Goal: Task Accomplishment & Management: Use online tool/utility

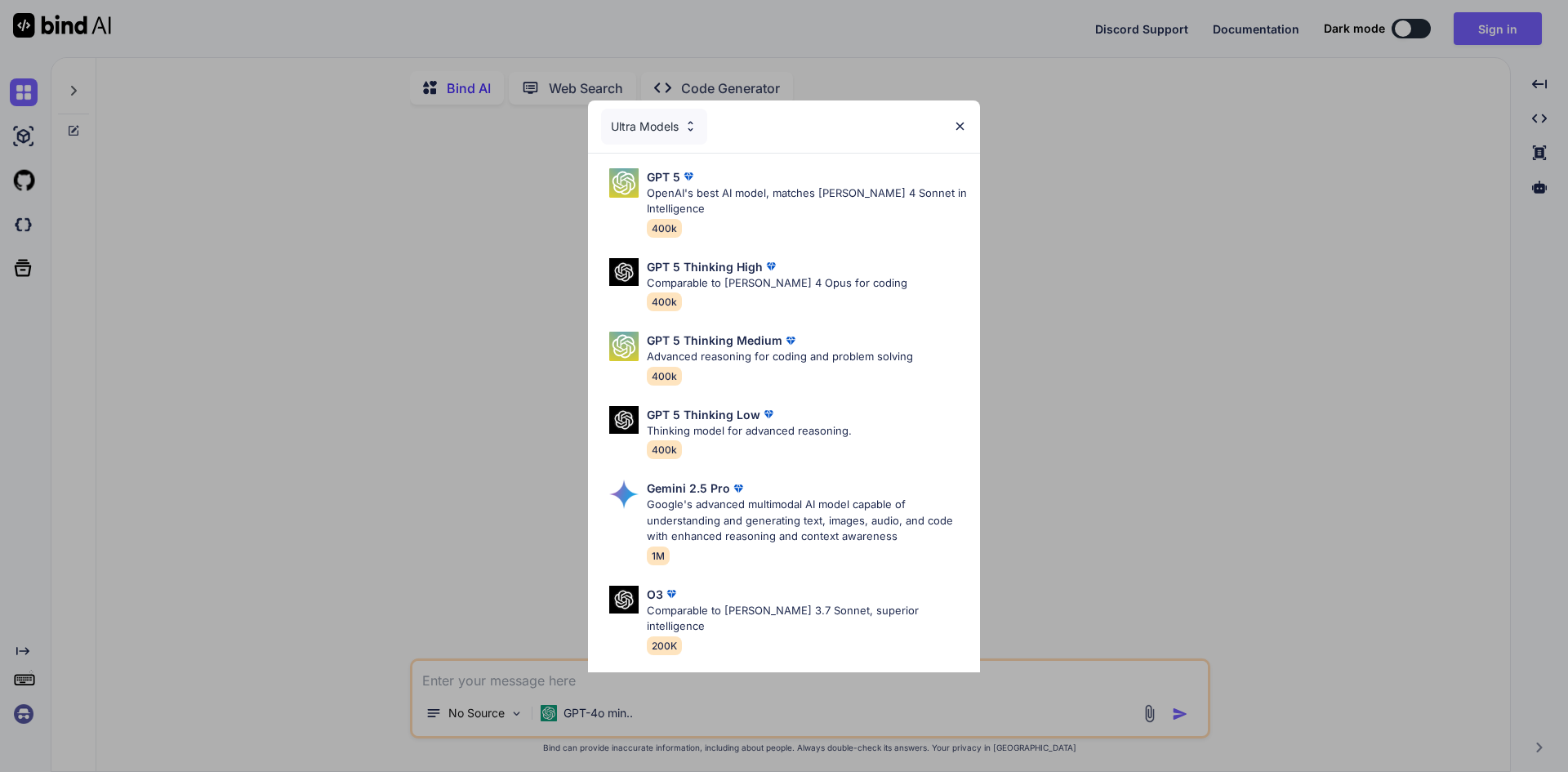
click at [963, 124] on img at bounding box center [960, 126] width 14 height 14
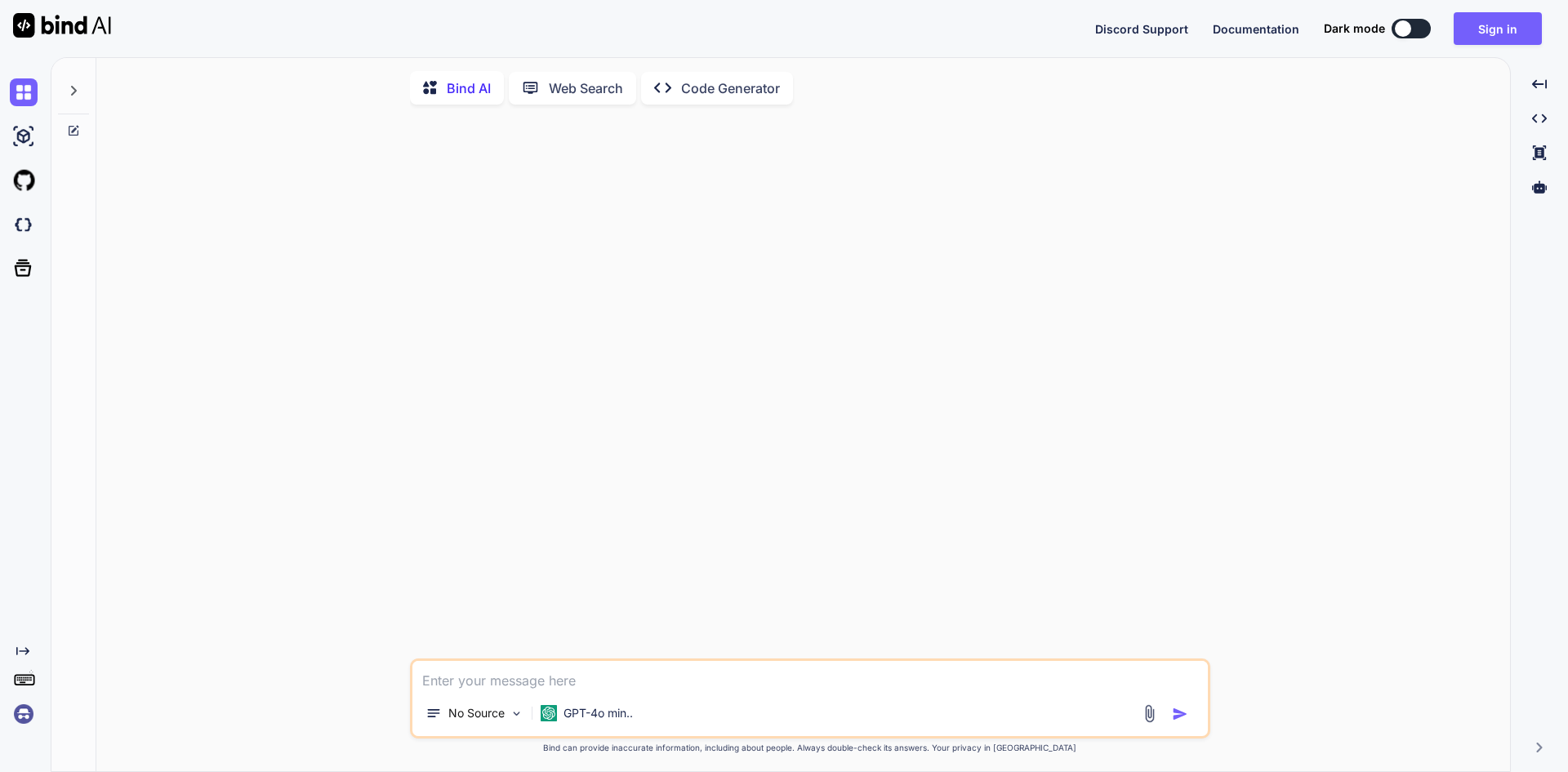
click at [76, 131] on icon at bounding box center [73, 130] width 13 height 13
click at [78, 88] on icon at bounding box center [73, 91] width 13 height 13
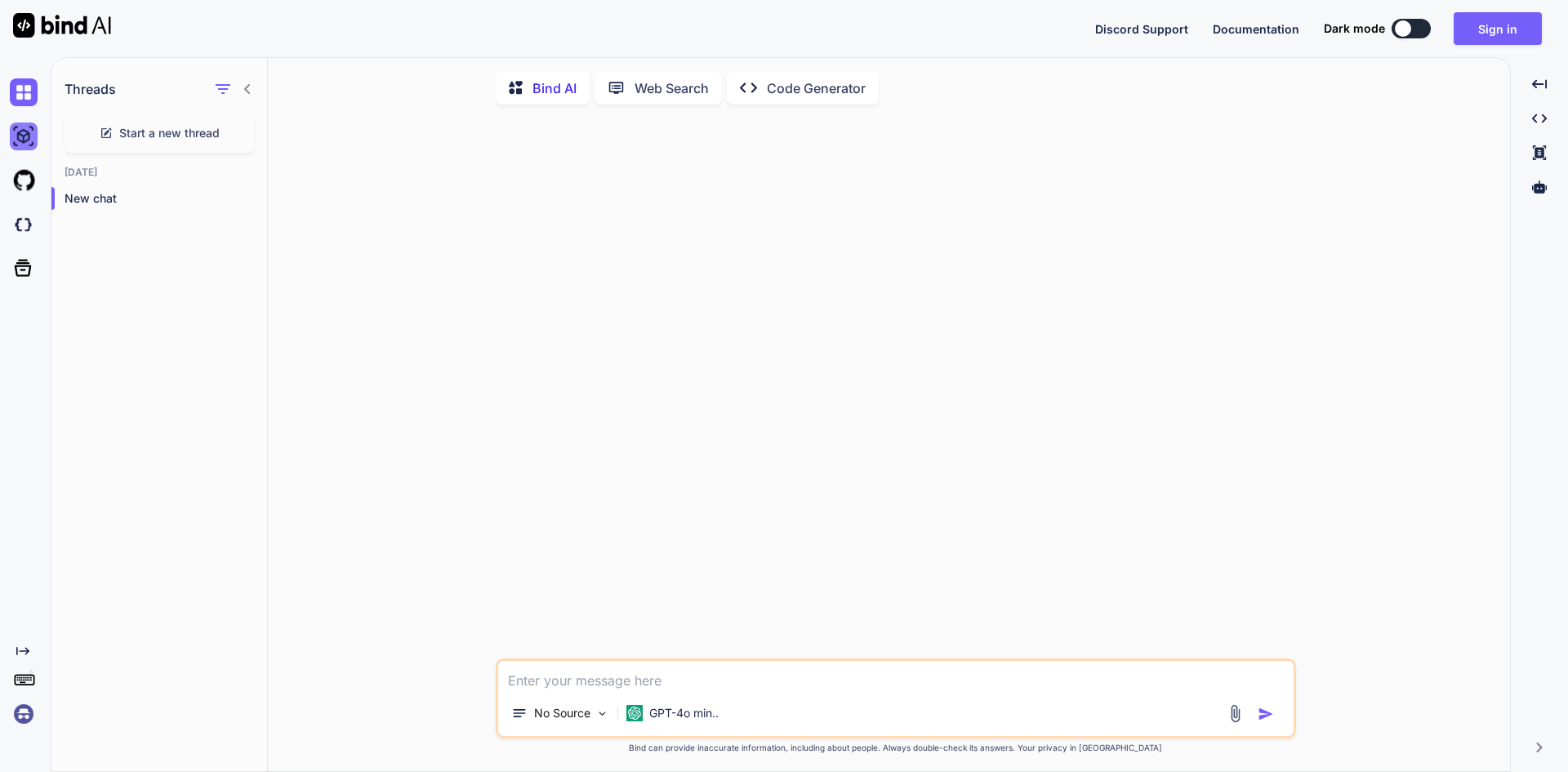
click at [31, 141] on img at bounding box center [23, 137] width 28 height 28
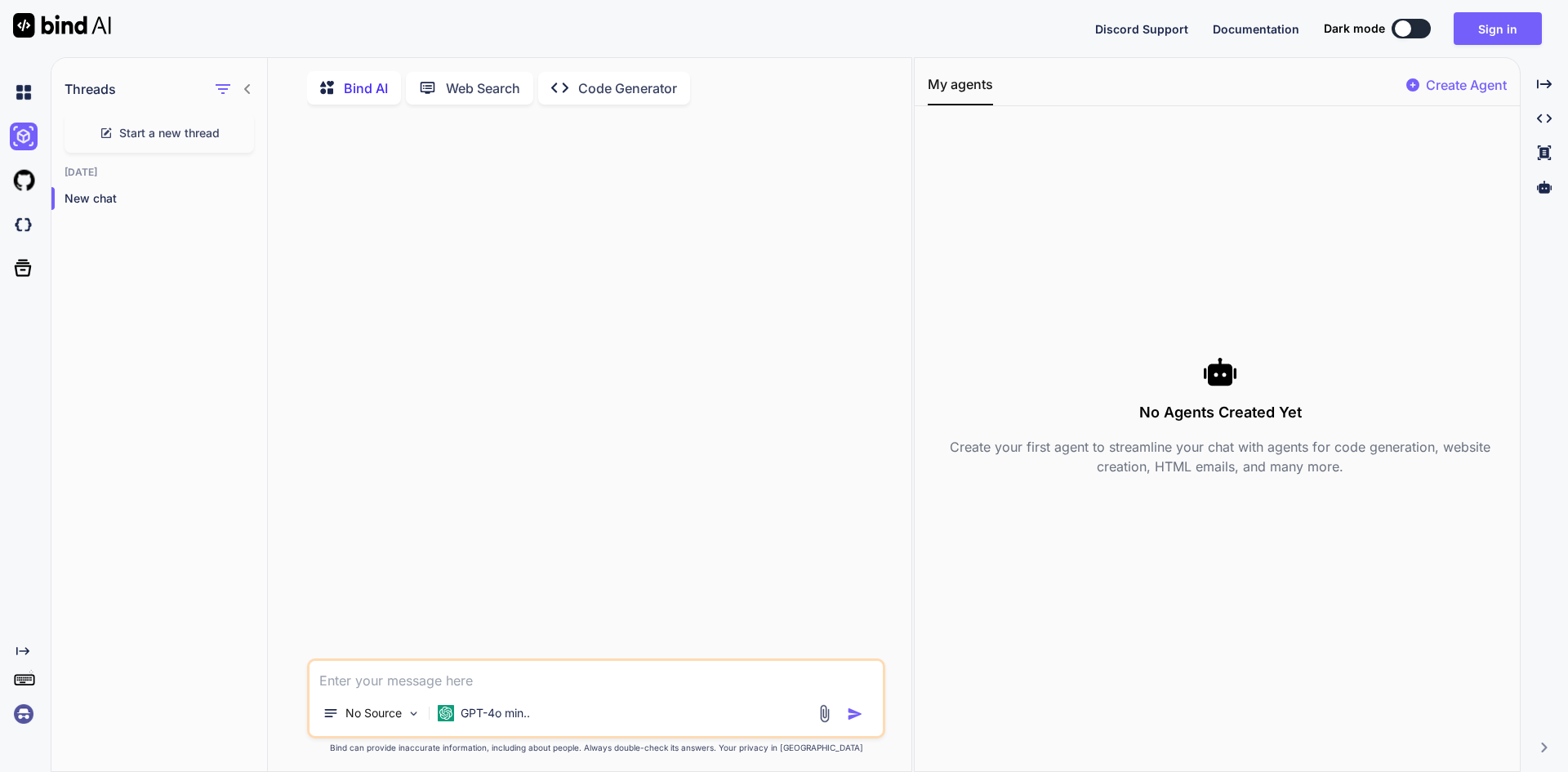
click at [437, 93] on icon at bounding box center [433, 87] width 27 height 17
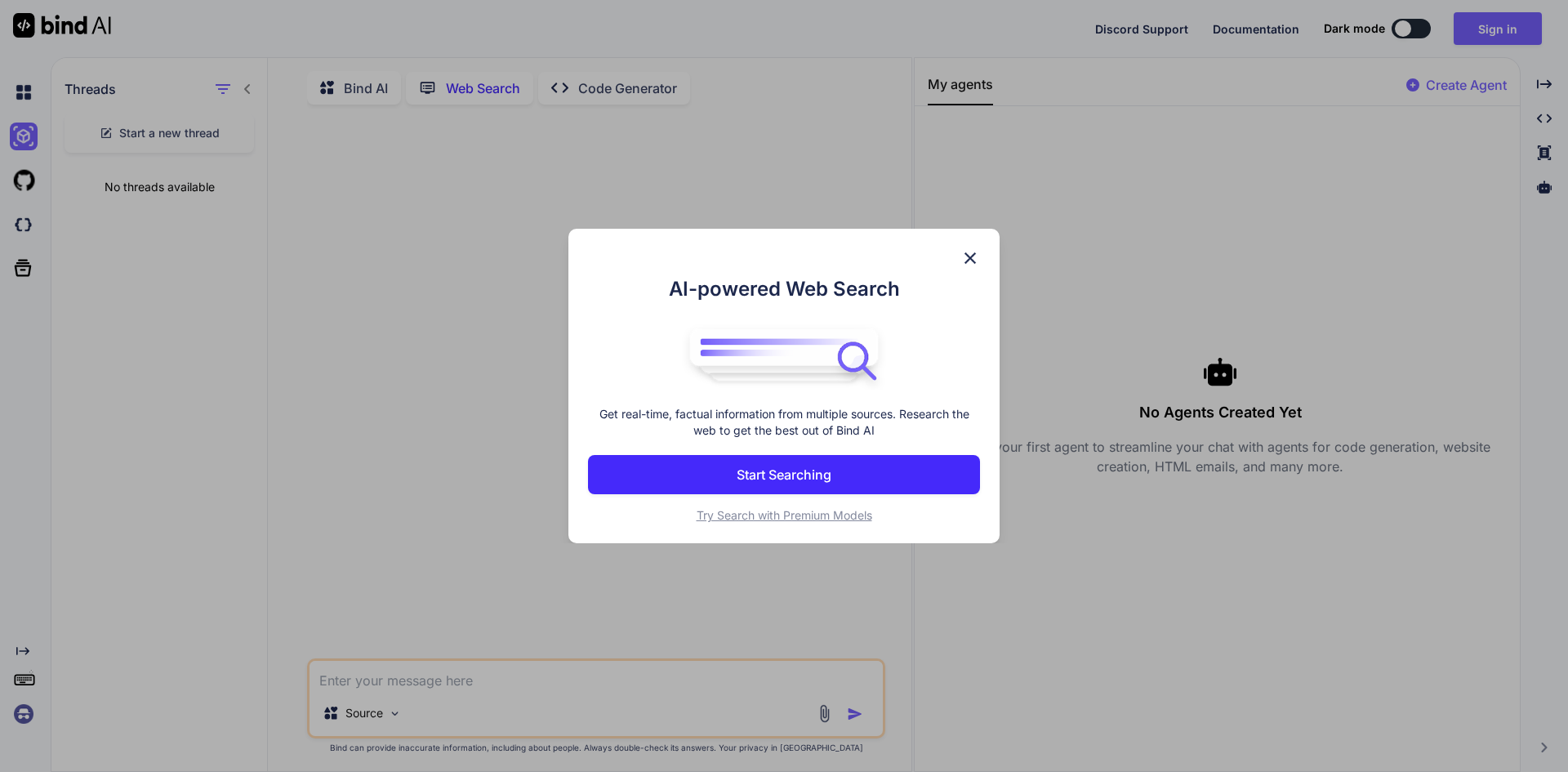
scroll to position [7, 0]
click at [973, 254] on img at bounding box center [970, 258] width 20 height 20
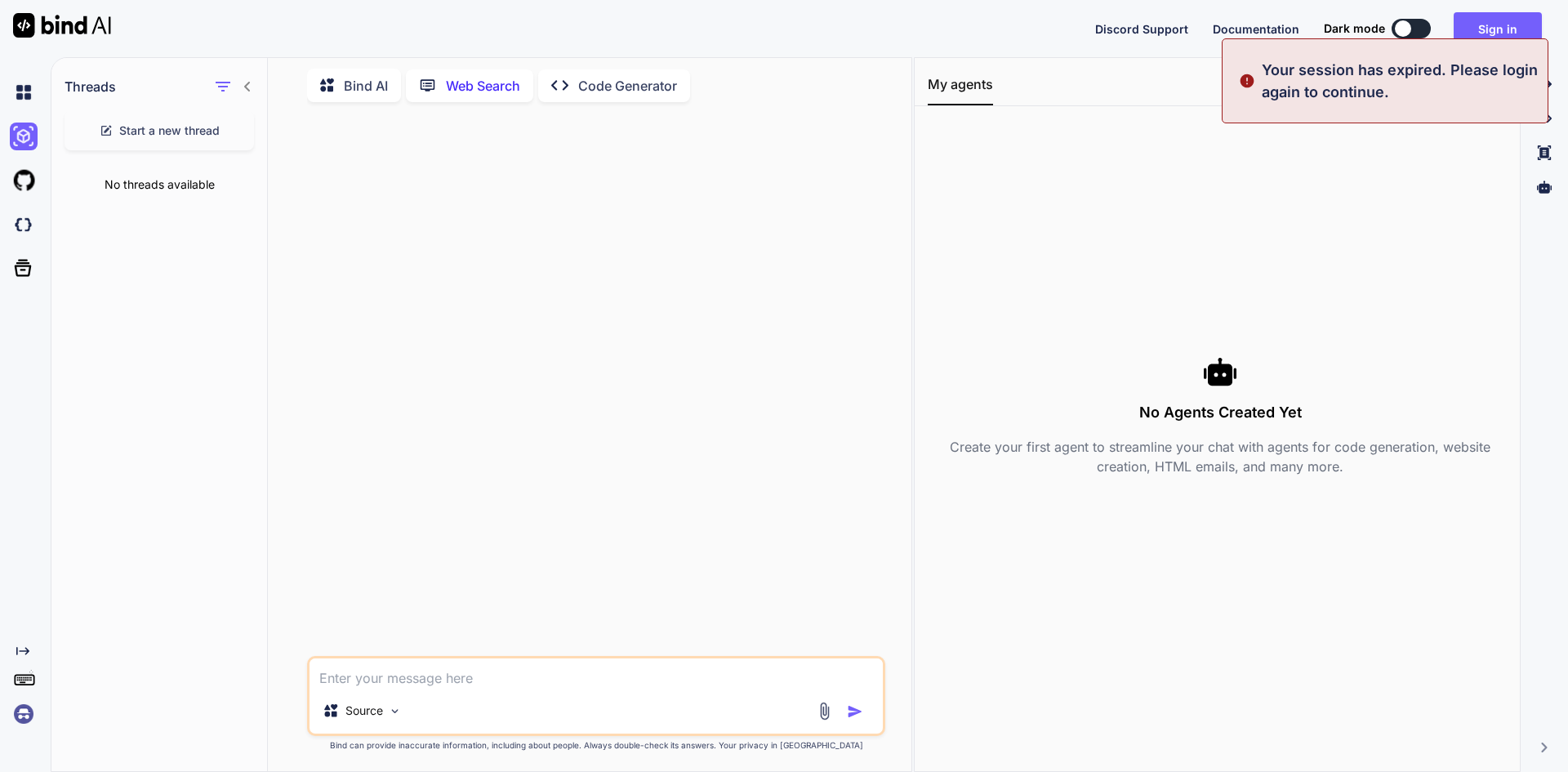
click at [614, 93] on div "Created with Pixso. Code Generator" at bounding box center [615, 85] width 152 height 33
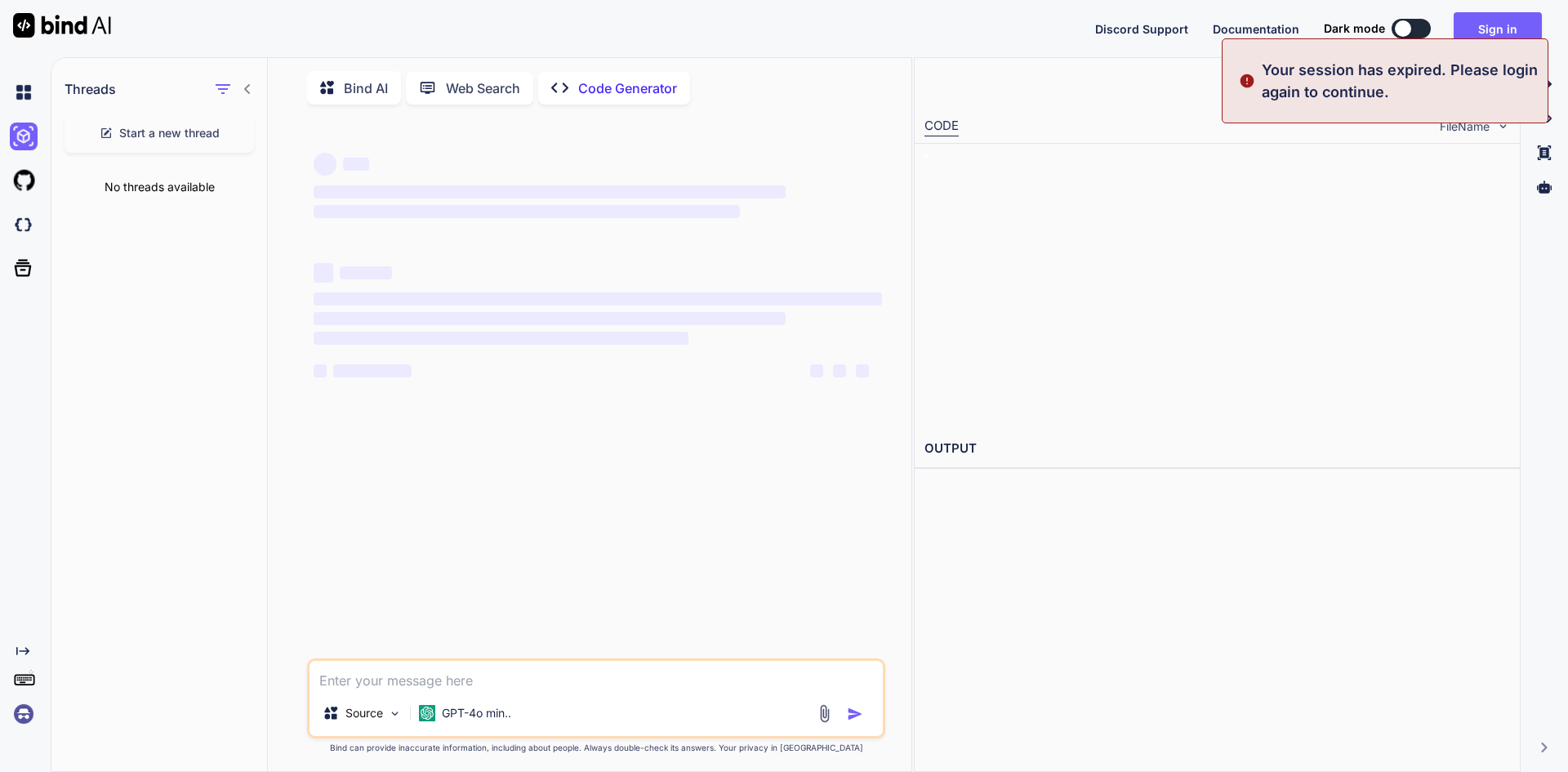
type textarea "x"
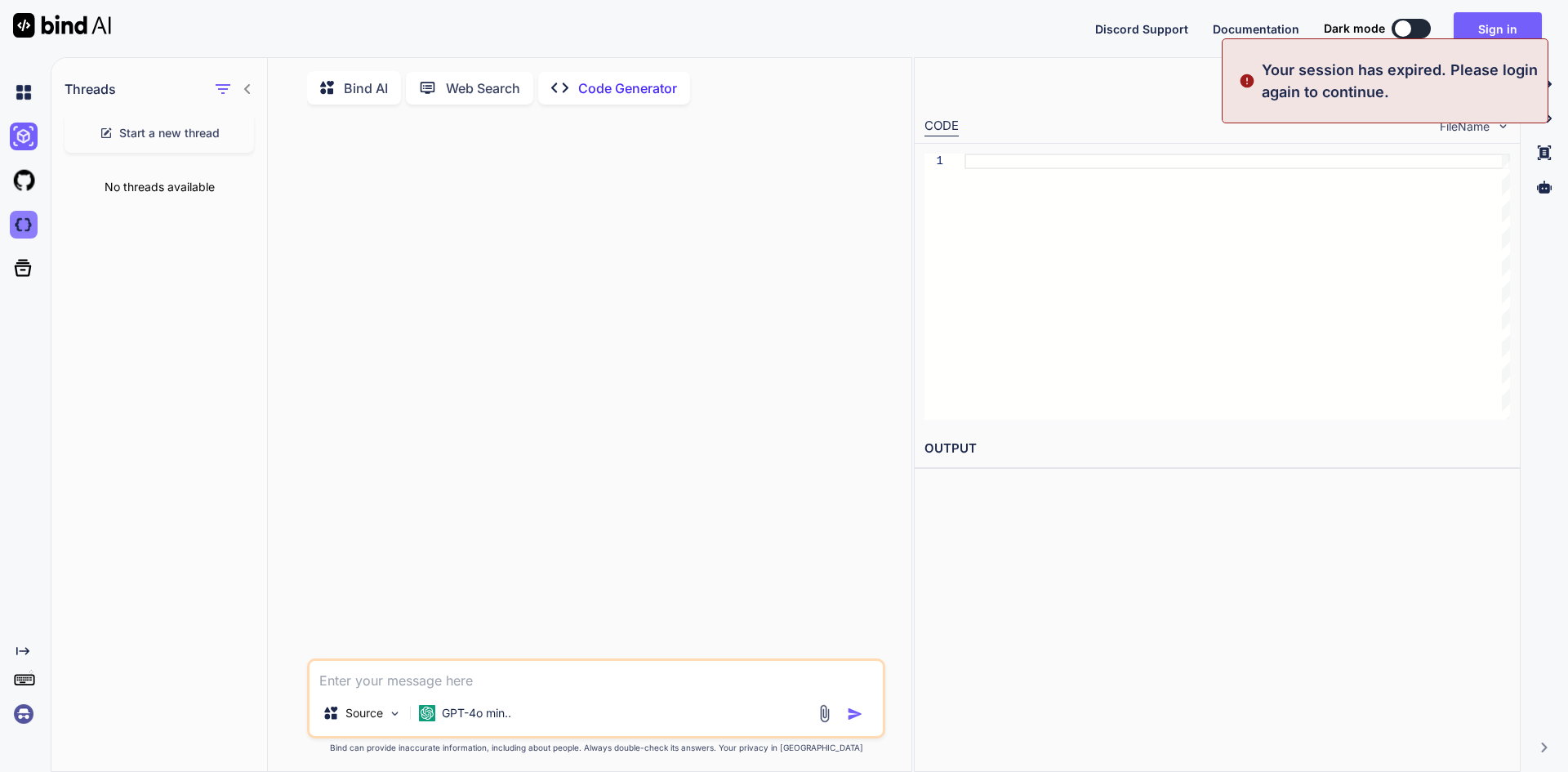
click at [26, 226] on img at bounding box center [23, 225] width 28 height 28
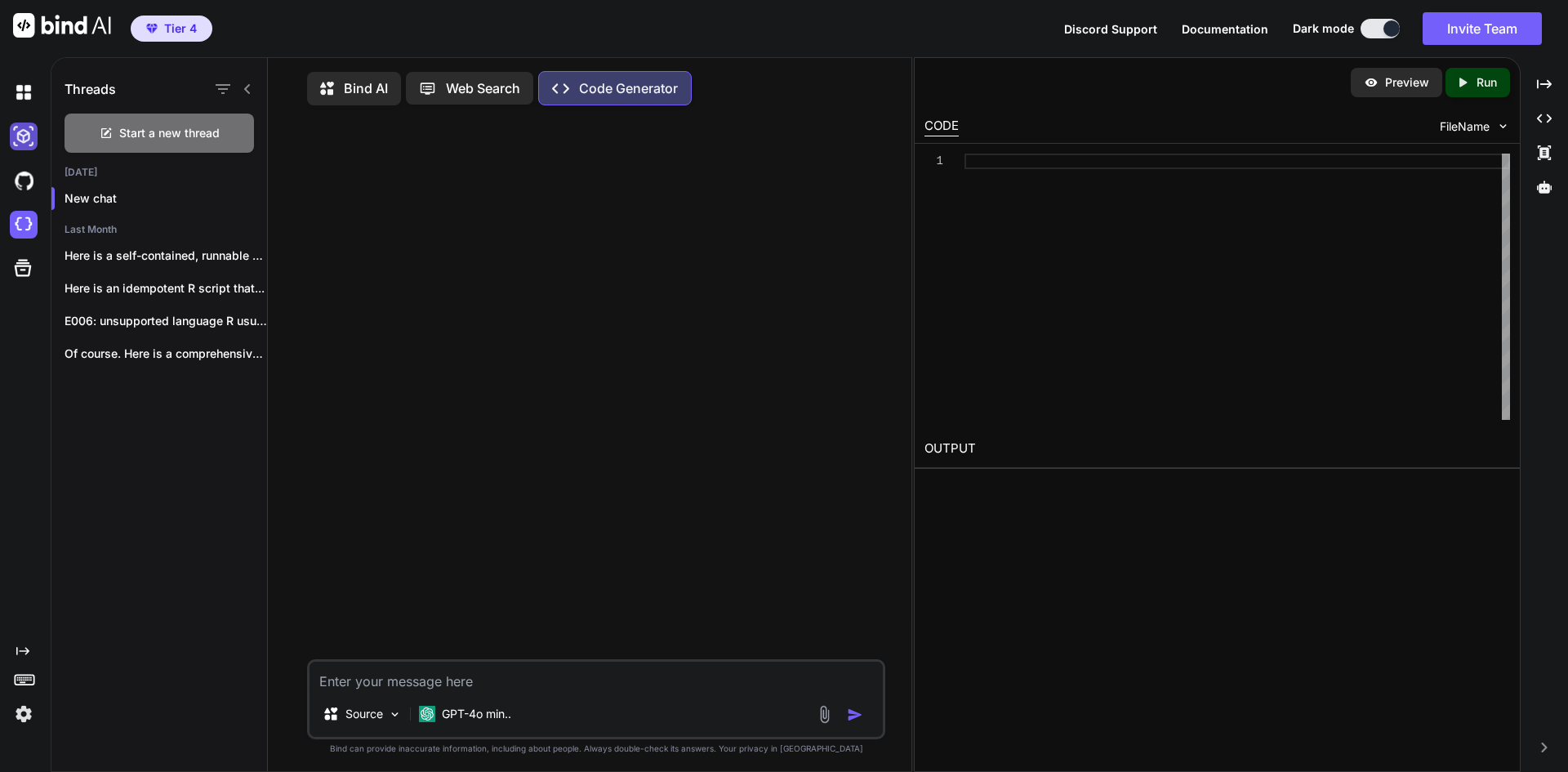
click at [17, 129] on img at bounding box center [23, 137] width 28 height 28
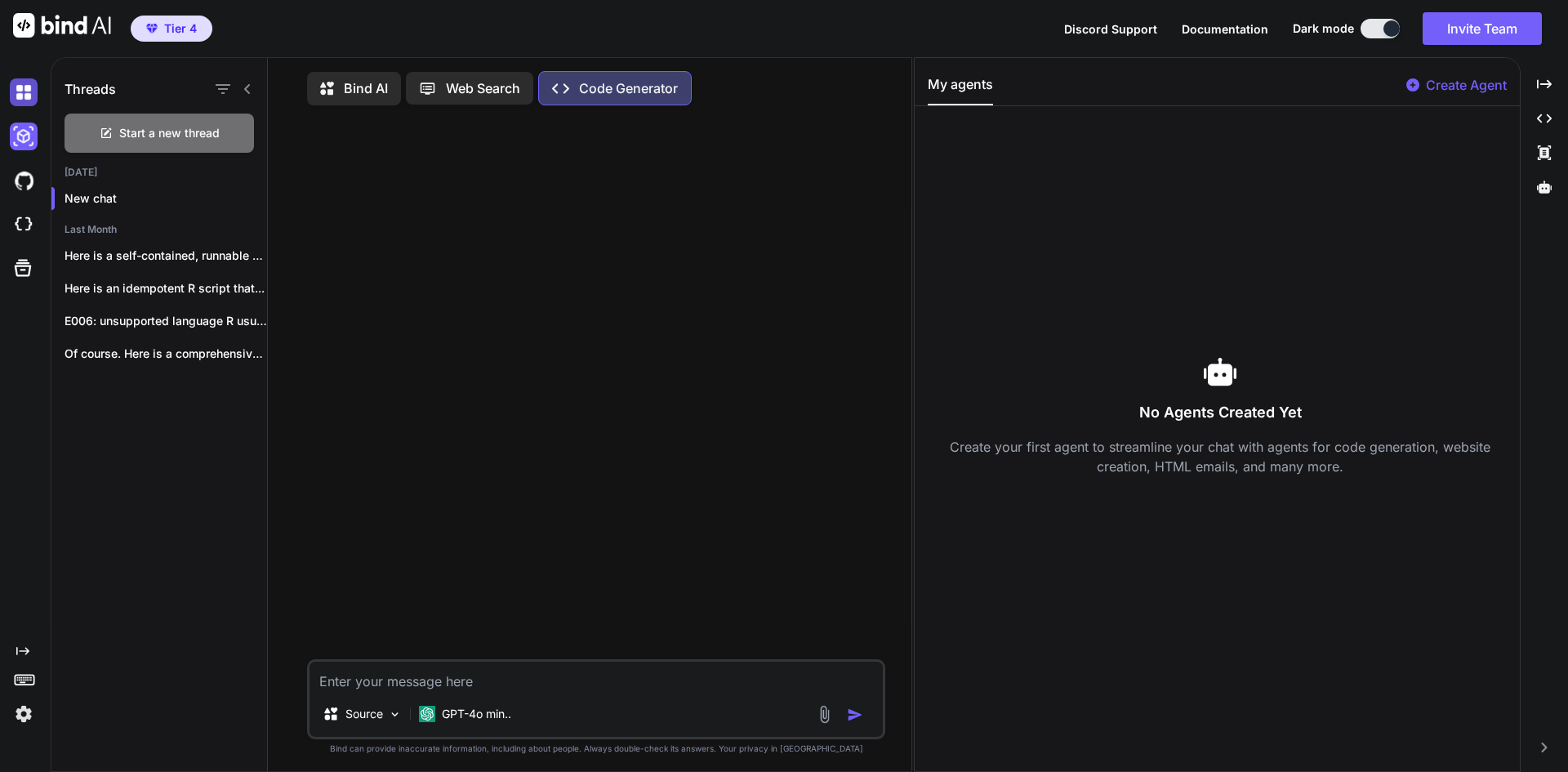
click at [25, 91] on img at bounding box center [23, 93] width 28 height 28
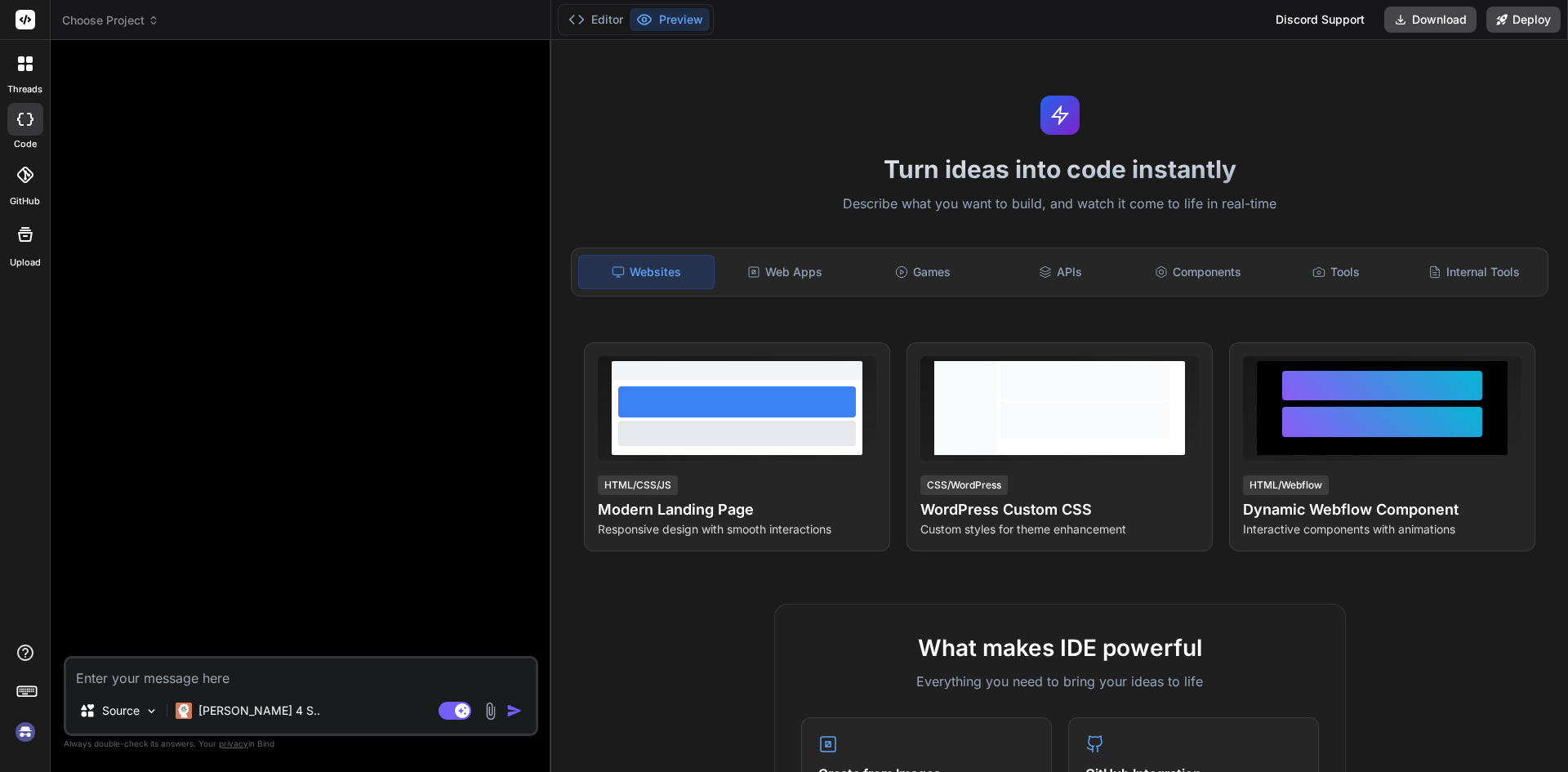
click at [28, 70] on icon at bounding box center [29, 68] width 7 height 7
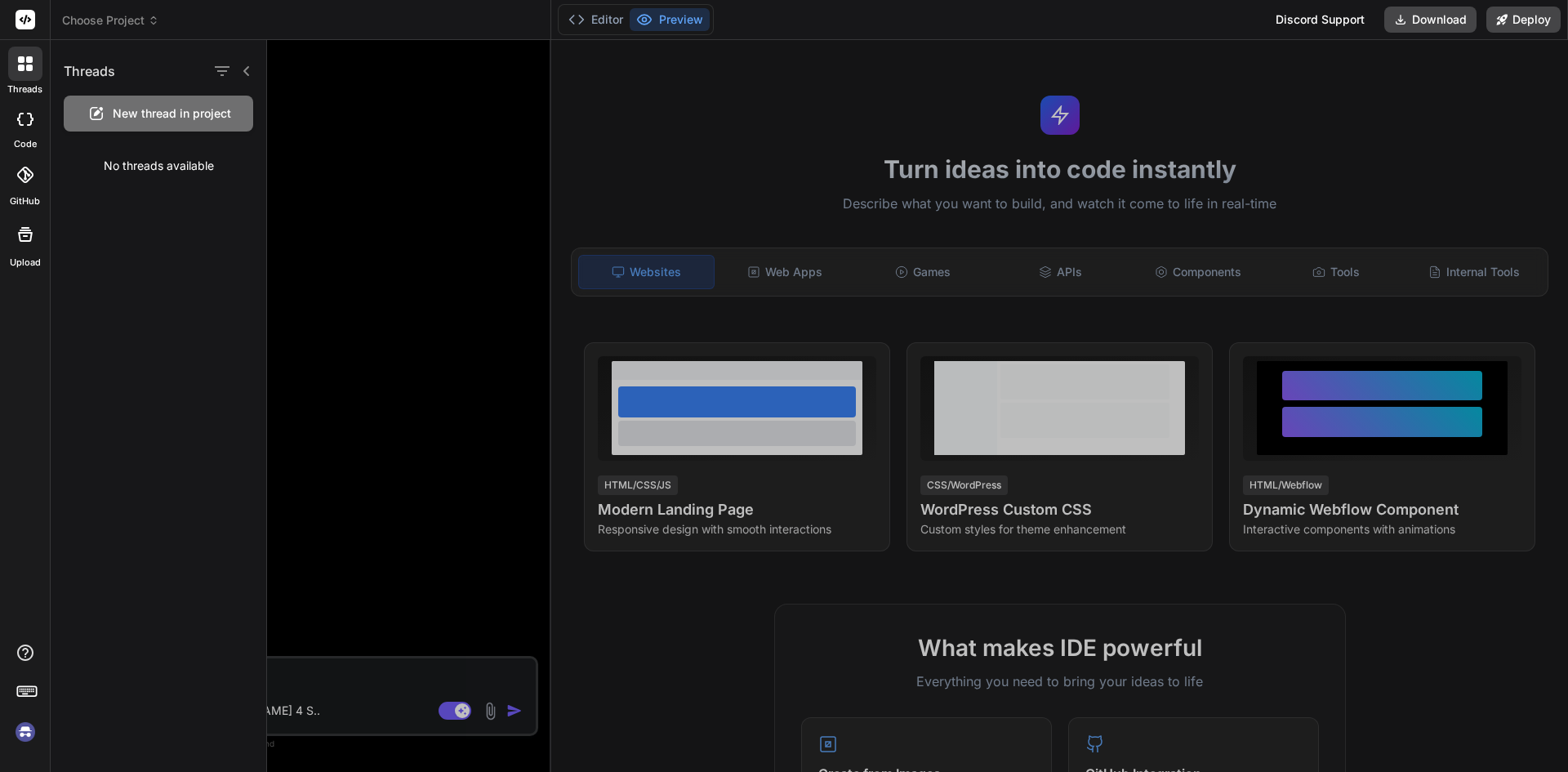
click at [28, 70] on icon at bounding box center [29, 68] width 7 height 7
click at [107, 23] on header "Choose Project Created with Pixso." at bounding box center [301, 20] width 501 height 40
click at [108, 23] on span "Choose Project" at bounding box center [111, 20] width 98 height 16
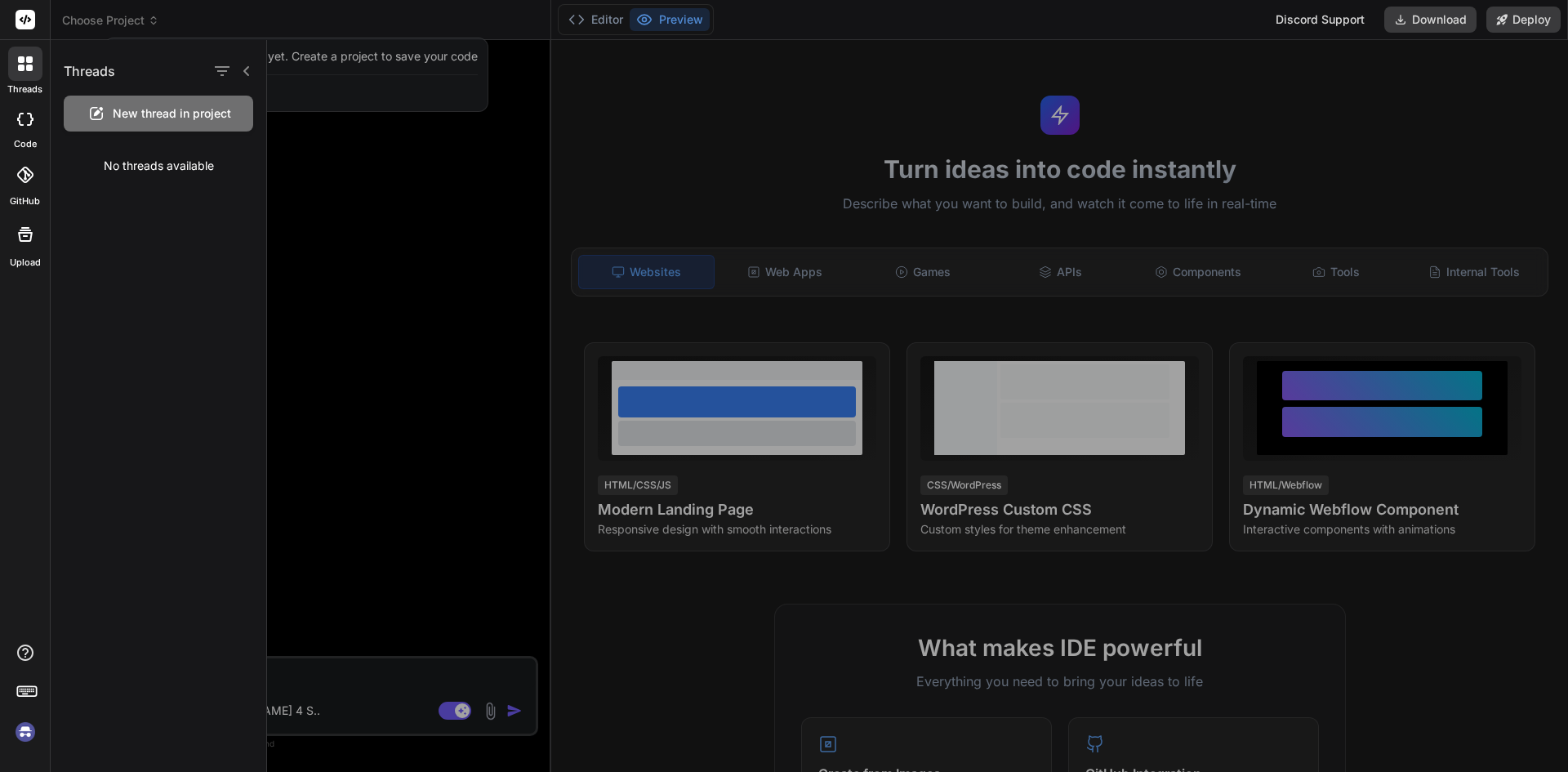
click at [108, 23] on div at bounding box center [784, 386] width 1568 height 772
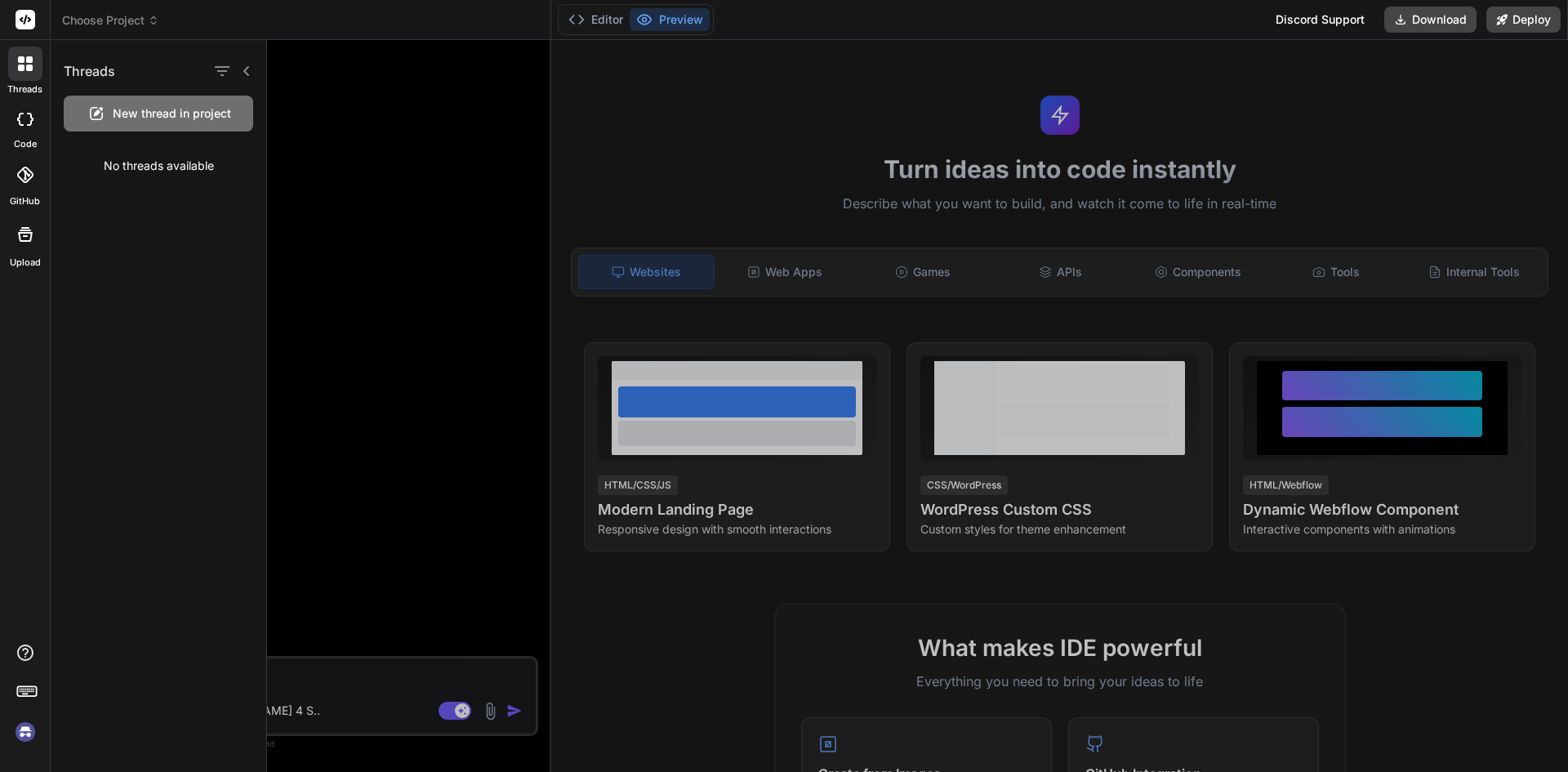
click at [26, 60] on icon at bounding box center [29, 59] width 7 height 7
click at [23, 118] on icon at bounding box center [24, 119] width 16 height 13
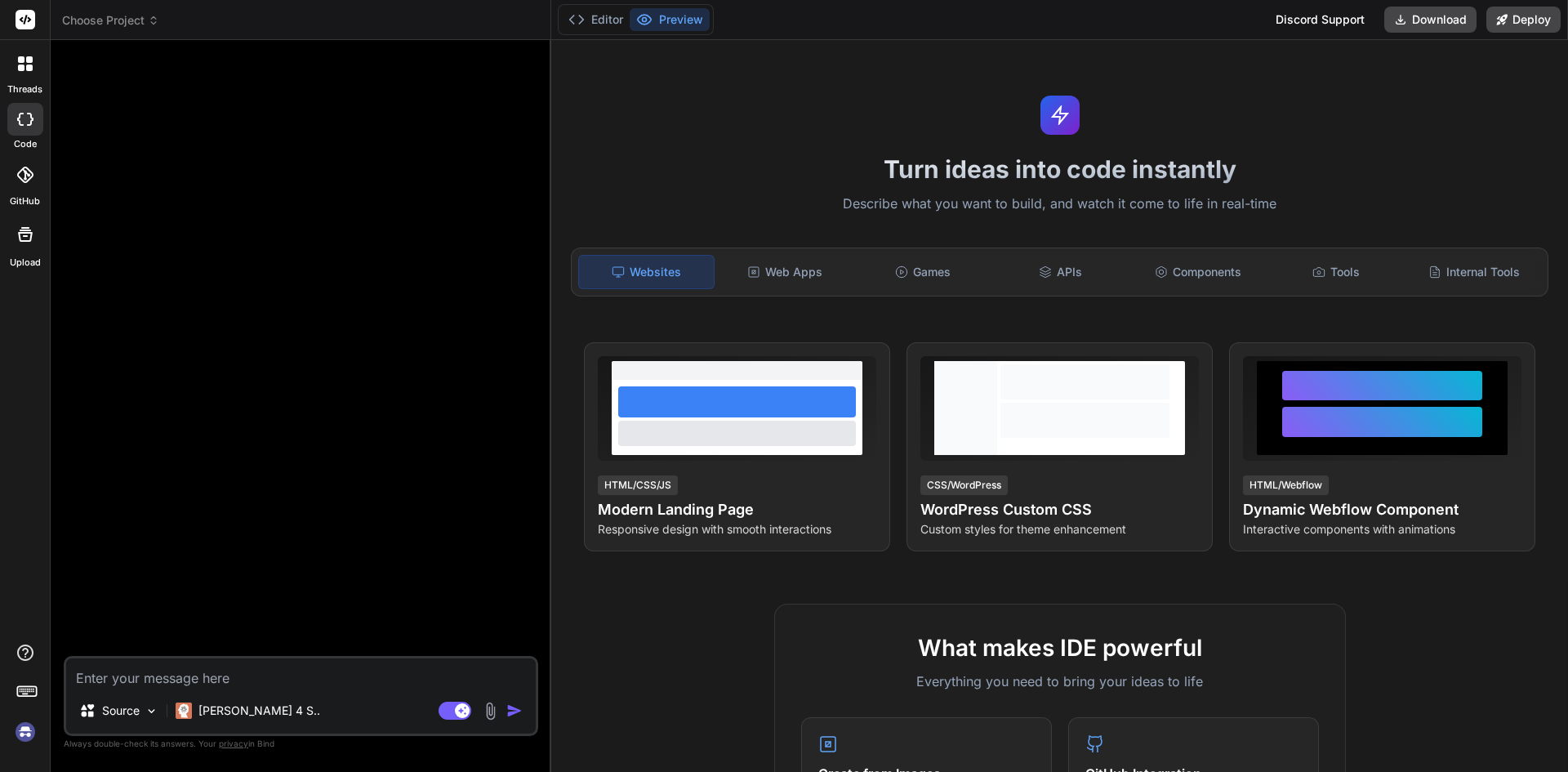
click at [23, 119] on icon at bounding box center [24, 119] width 16 height 13
click at [103, 23] on span "Choose Project" at bounding box center [111, 20] width 98 height 16
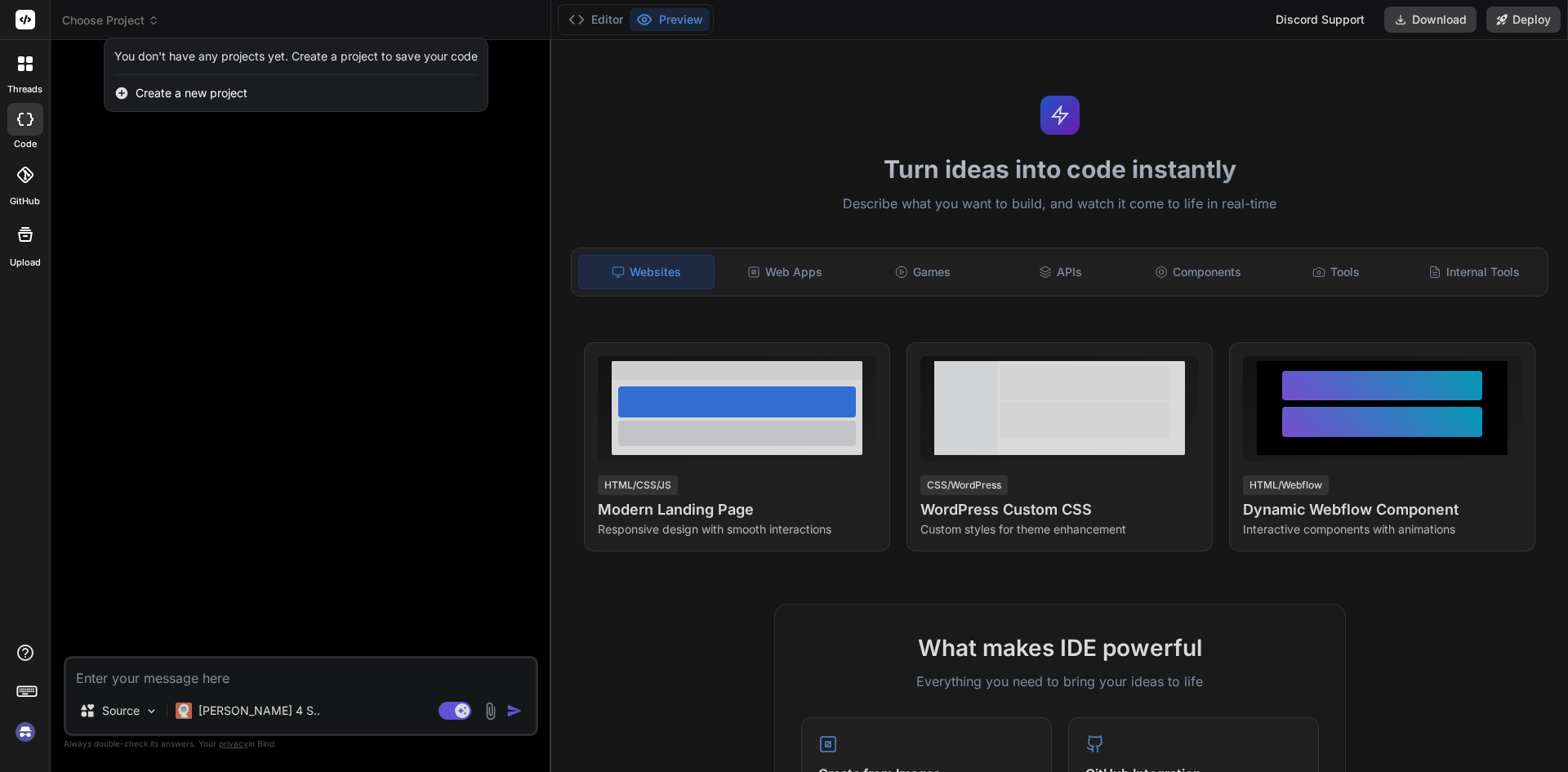
click at [27, 723] on img at bounding box center [25, 732] width 28 height 28
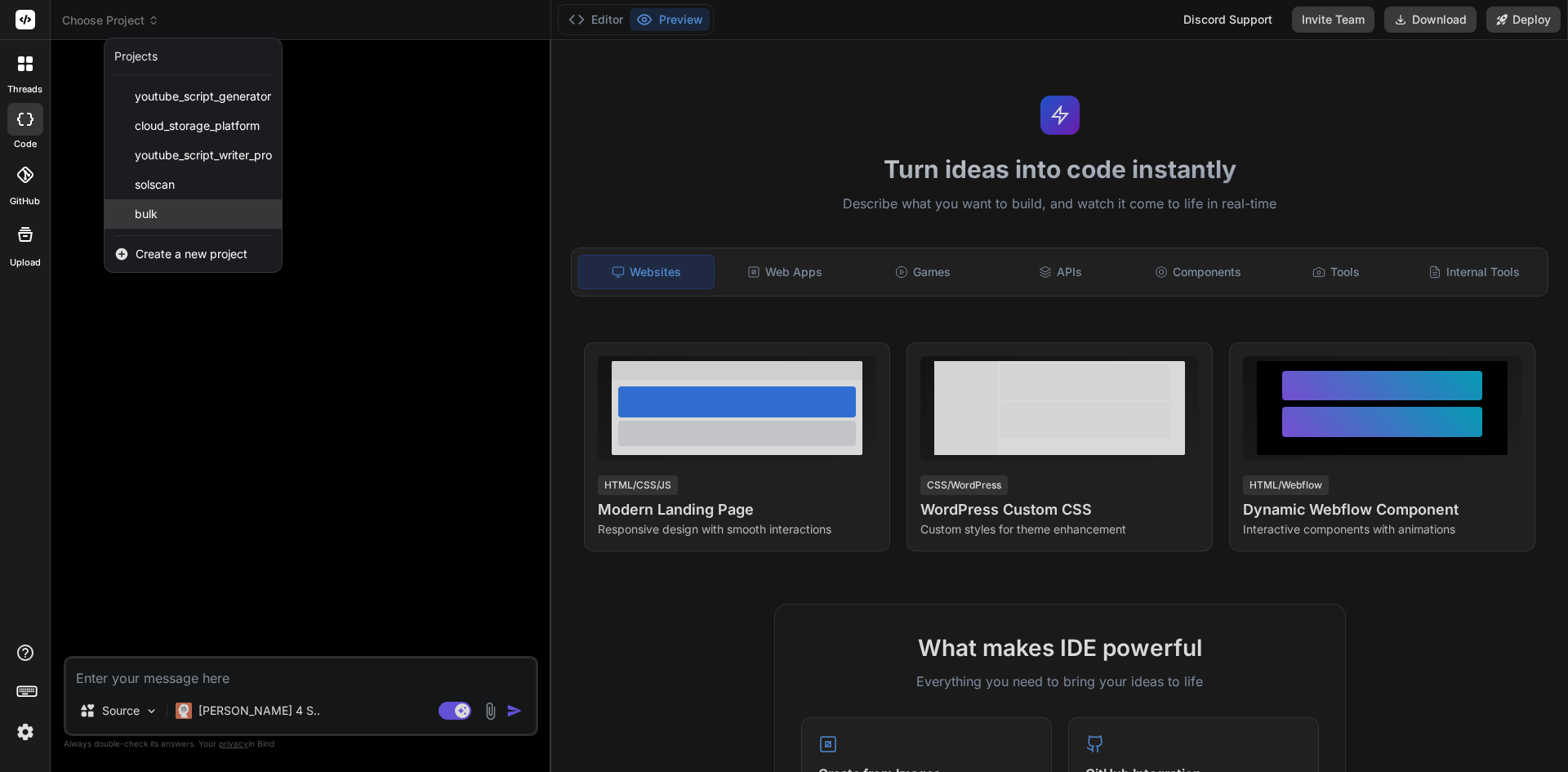
click at [145, 200] on div "bulk" at bounding box center [192, 213] width 177 height 29
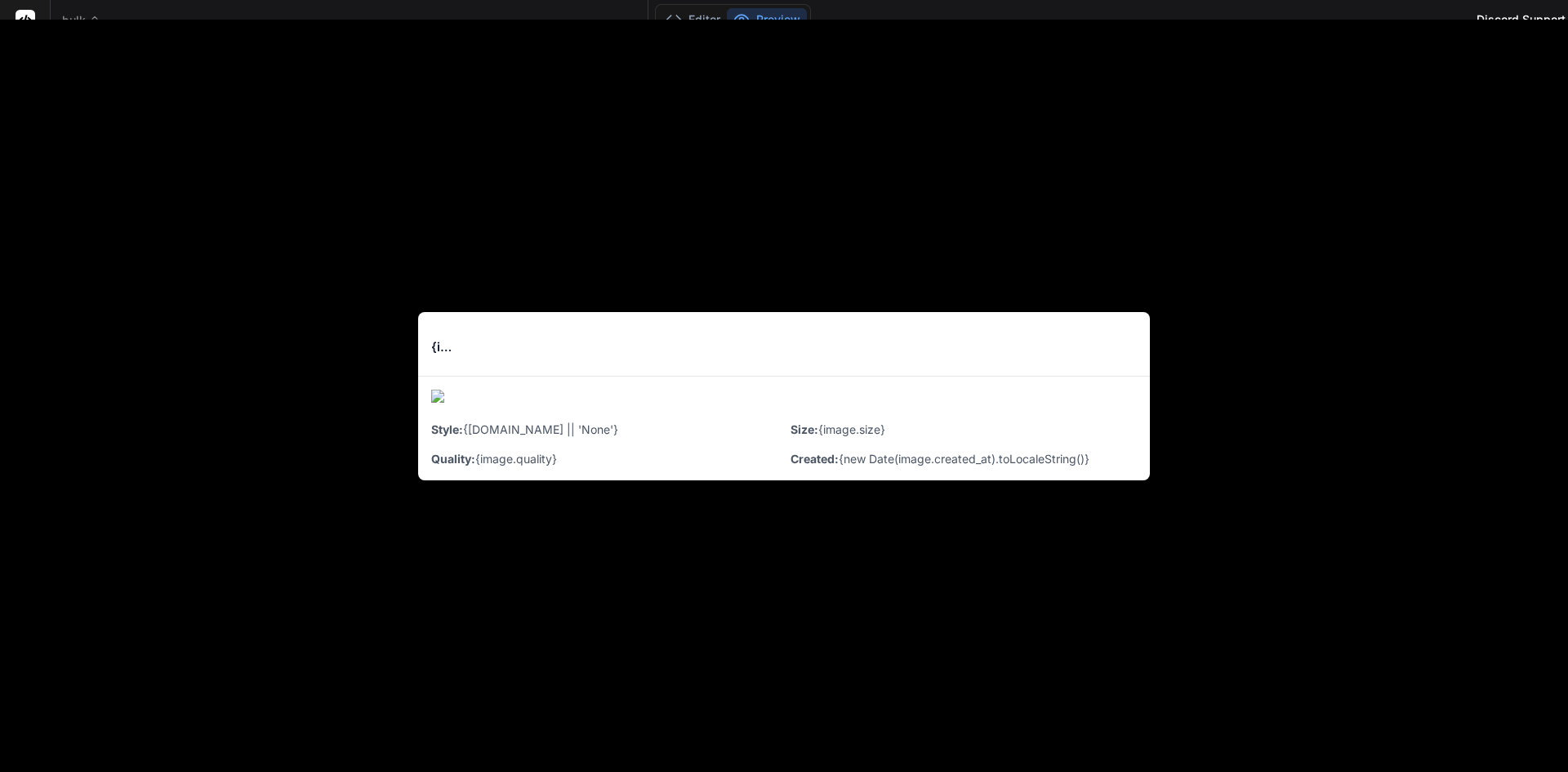
scroll to position [1455, 0]
click at [1364, 3] on div "Editor Preview Discord Support Invite Team Download Deploy" at bounding box center [1255, 20] width 1213 height 40
click at [819, 366] on div "{image.prompt} <button onClick={() => downloadImage(image.image_url, image.prom…" at bounding box center [784, 345] width 732 height 66
drag, startPoint x: 438, startPoint y: 348, endPoint x: 527, endPoint y: 458, distance: 141.5
click at [439, 348] on h3 "{image.prompt}" at bounding box center [446, 347] width 29 height 19
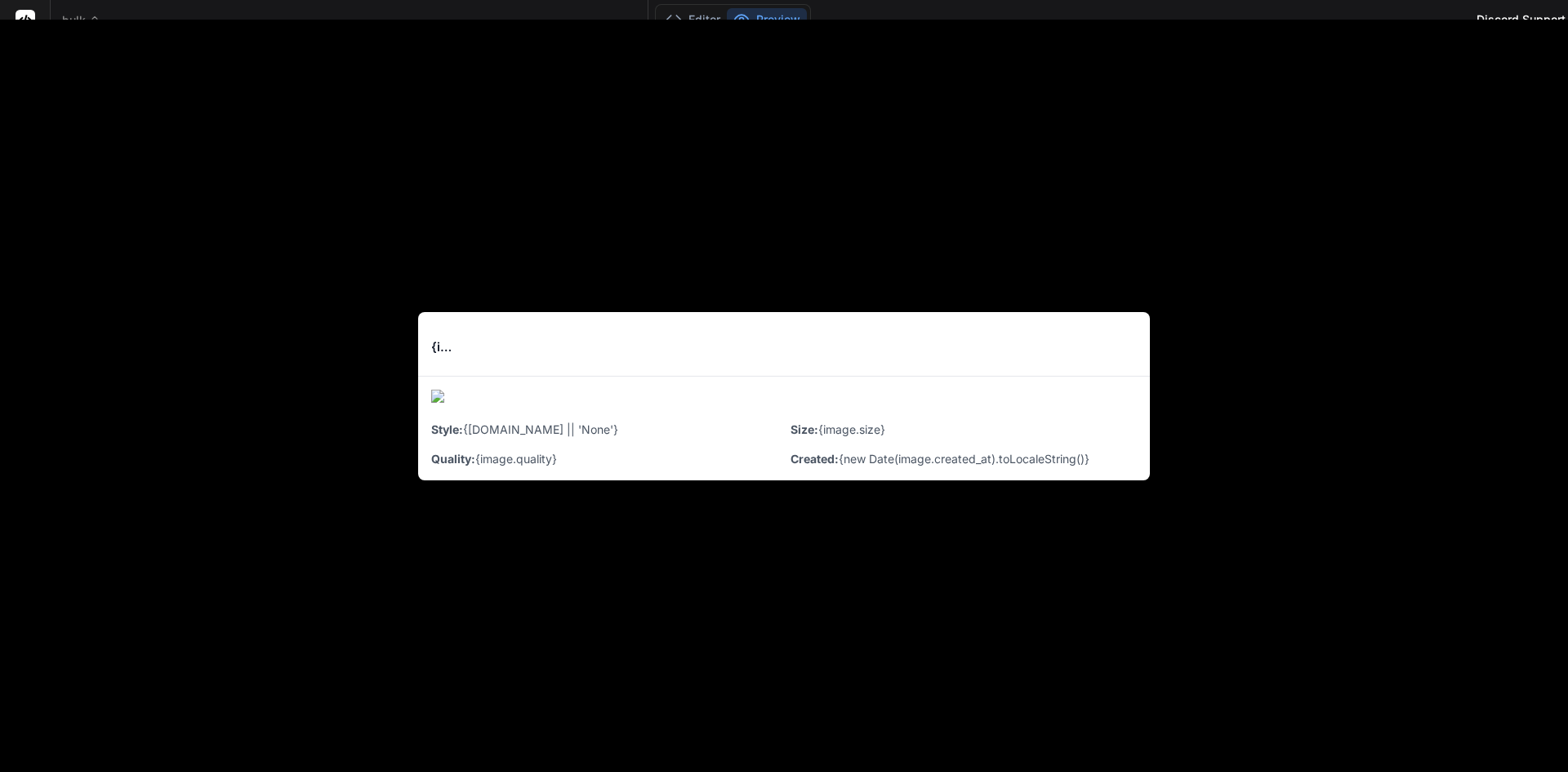
type textarea "x"
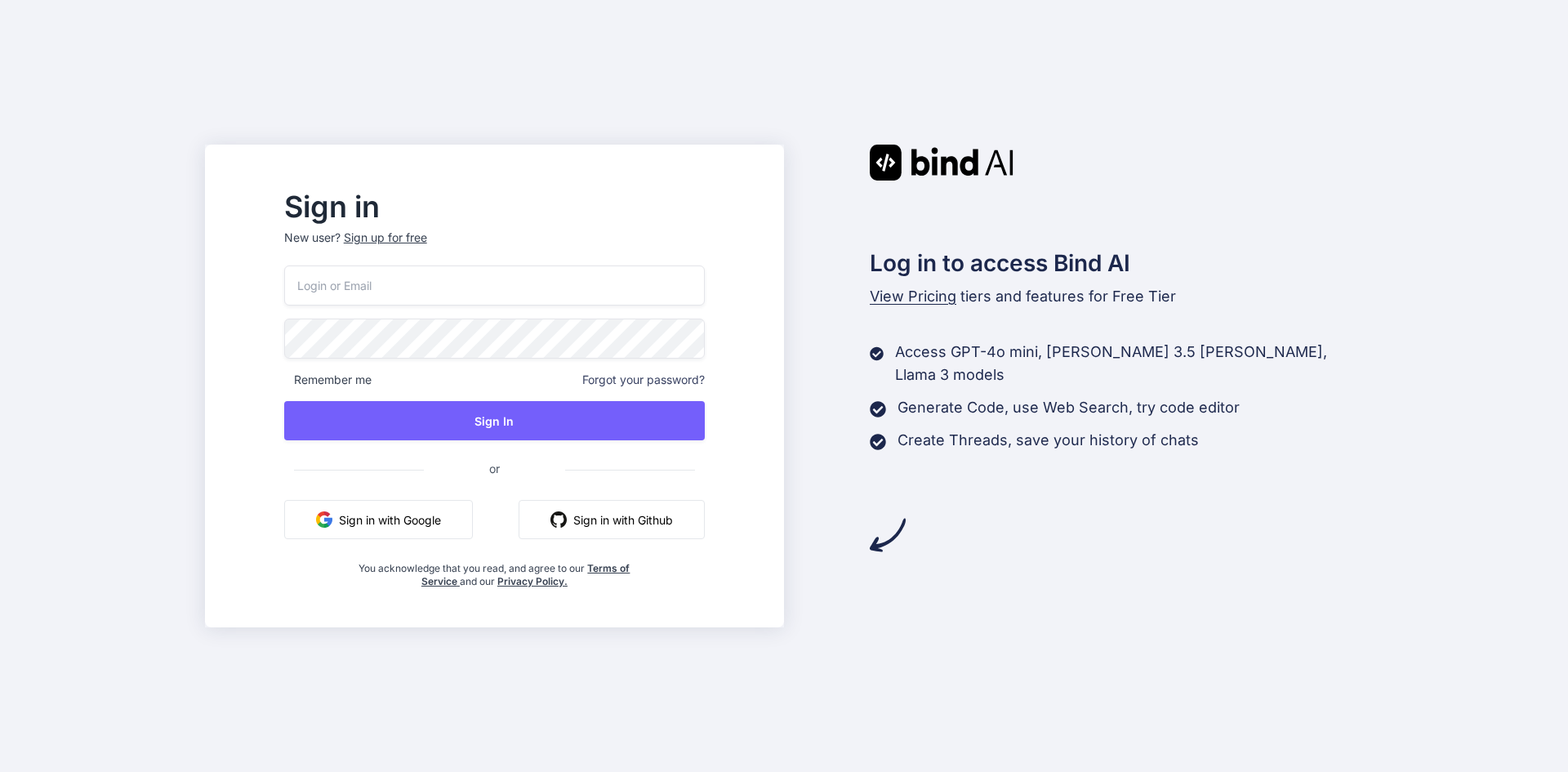
type input "[EMAIL_ADDRESS][DOMAIN_NAME]"
click at [463, 446] on div "[EMAIL_ADDRESS][DOMAIN_NAME] Remember me Forgot your password? Sign In or Sign …" at bounding box center [495, 427] width 420 height 323
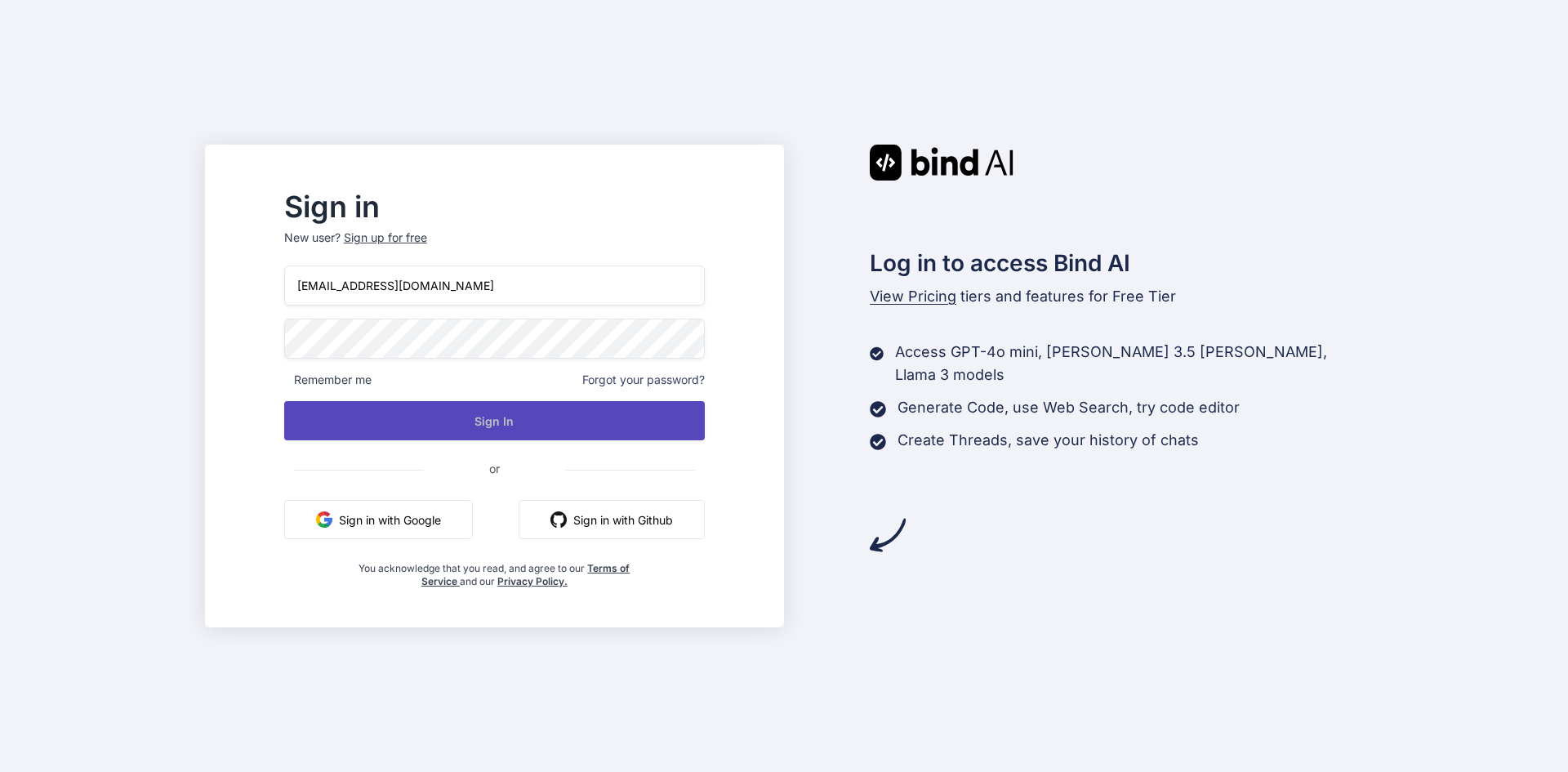
click at [465, 428] on button "Sign In" at bounding box center [495, 420] width 420 height 39
click at [530, 420] on button "Sign In" at bounding box center [495, 420] width 420 height 39
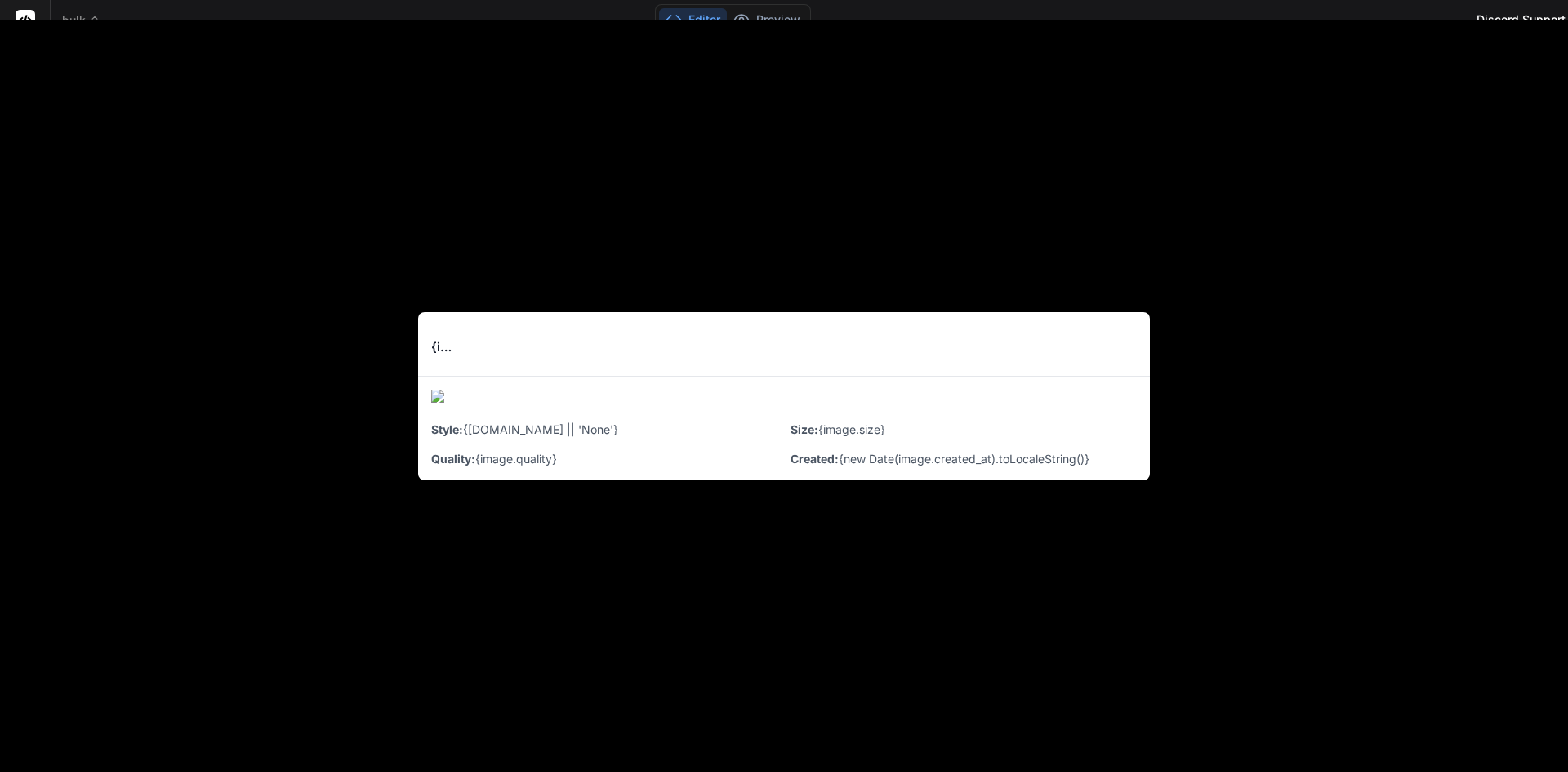
scroll to position [1455, 0]
type textarea "x"
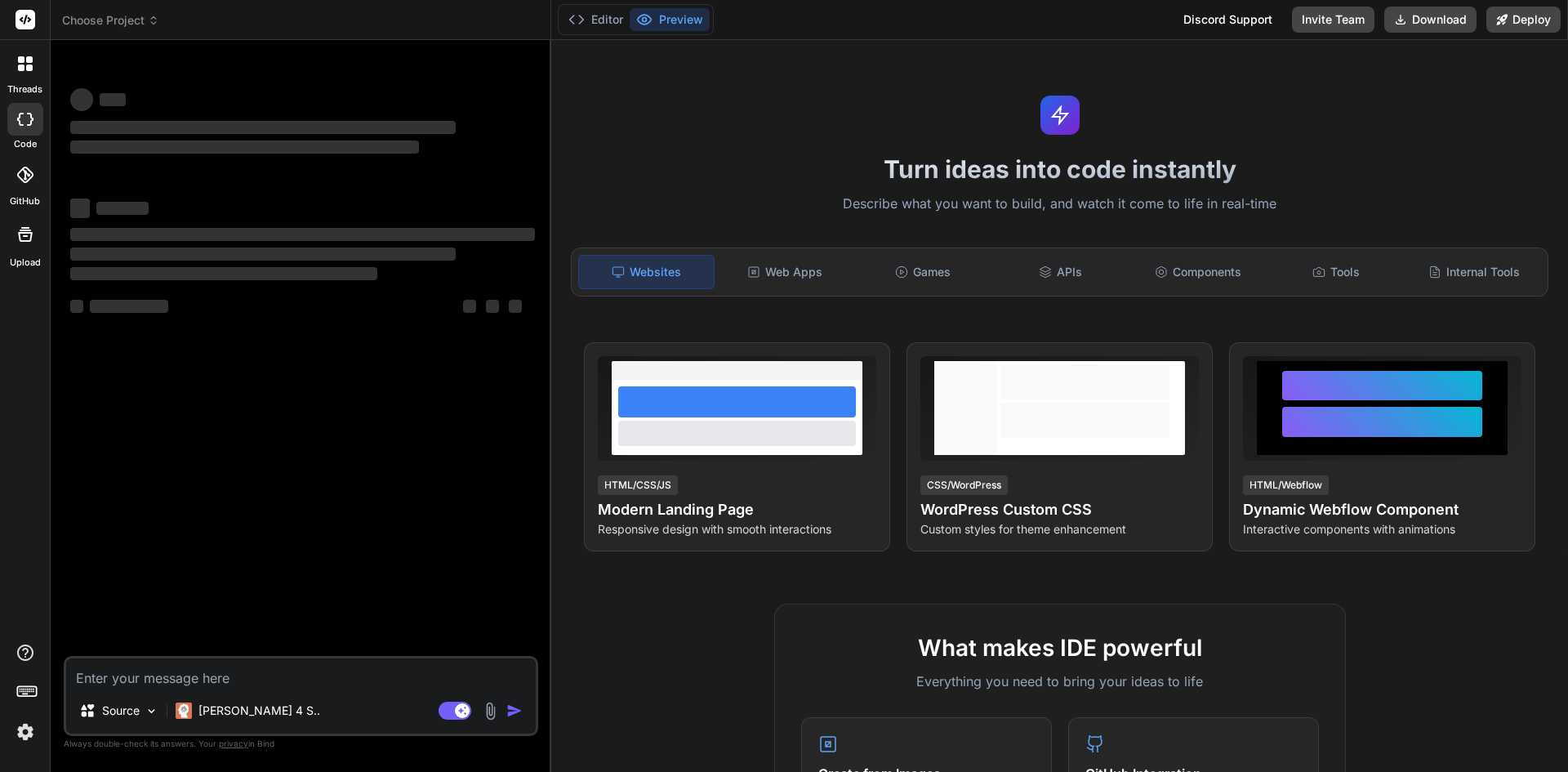
click at [132, 20] on span "Choose Project" at bounding box center [111, 20] width 98 height 16
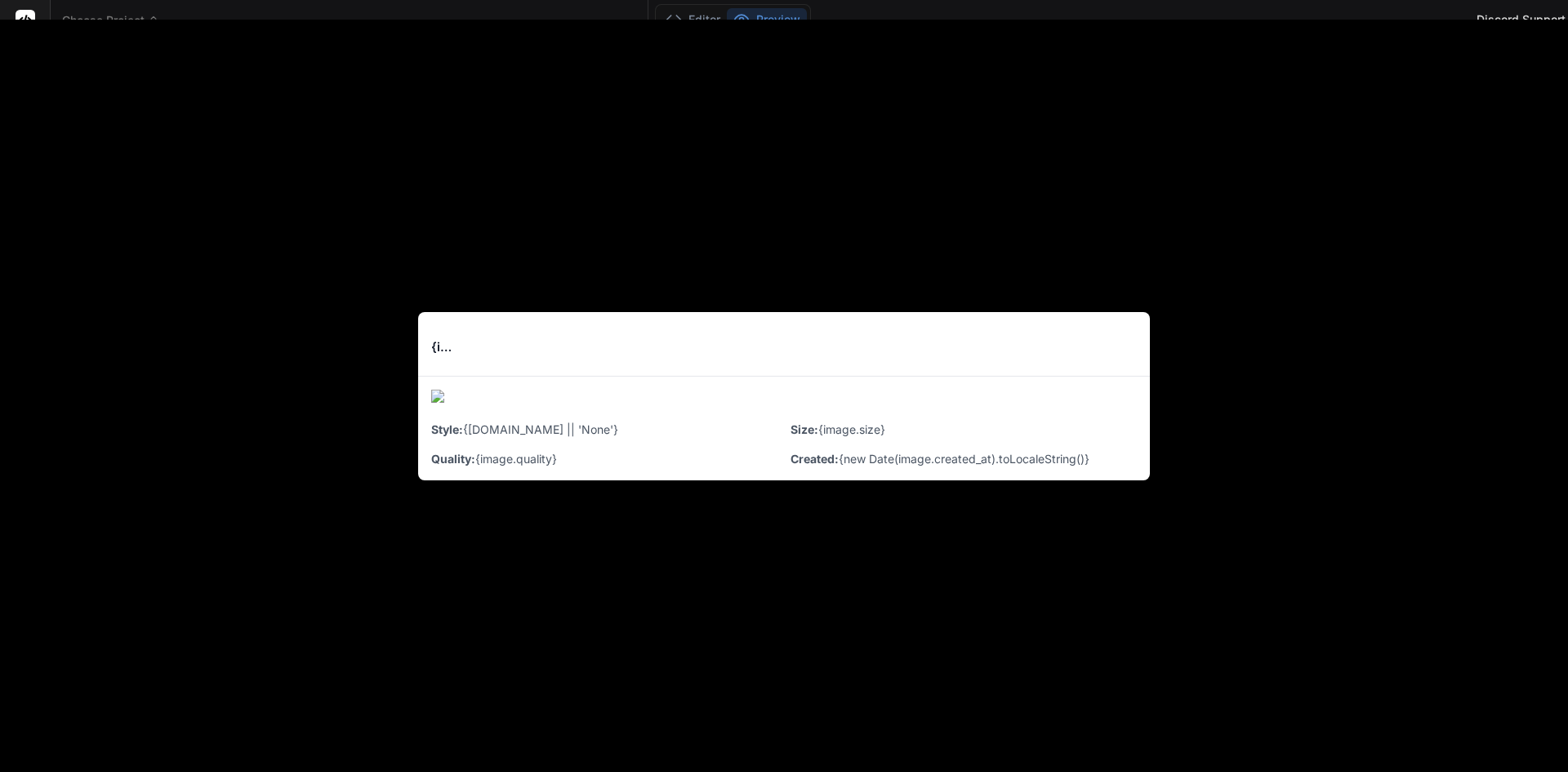
type textarea "x"
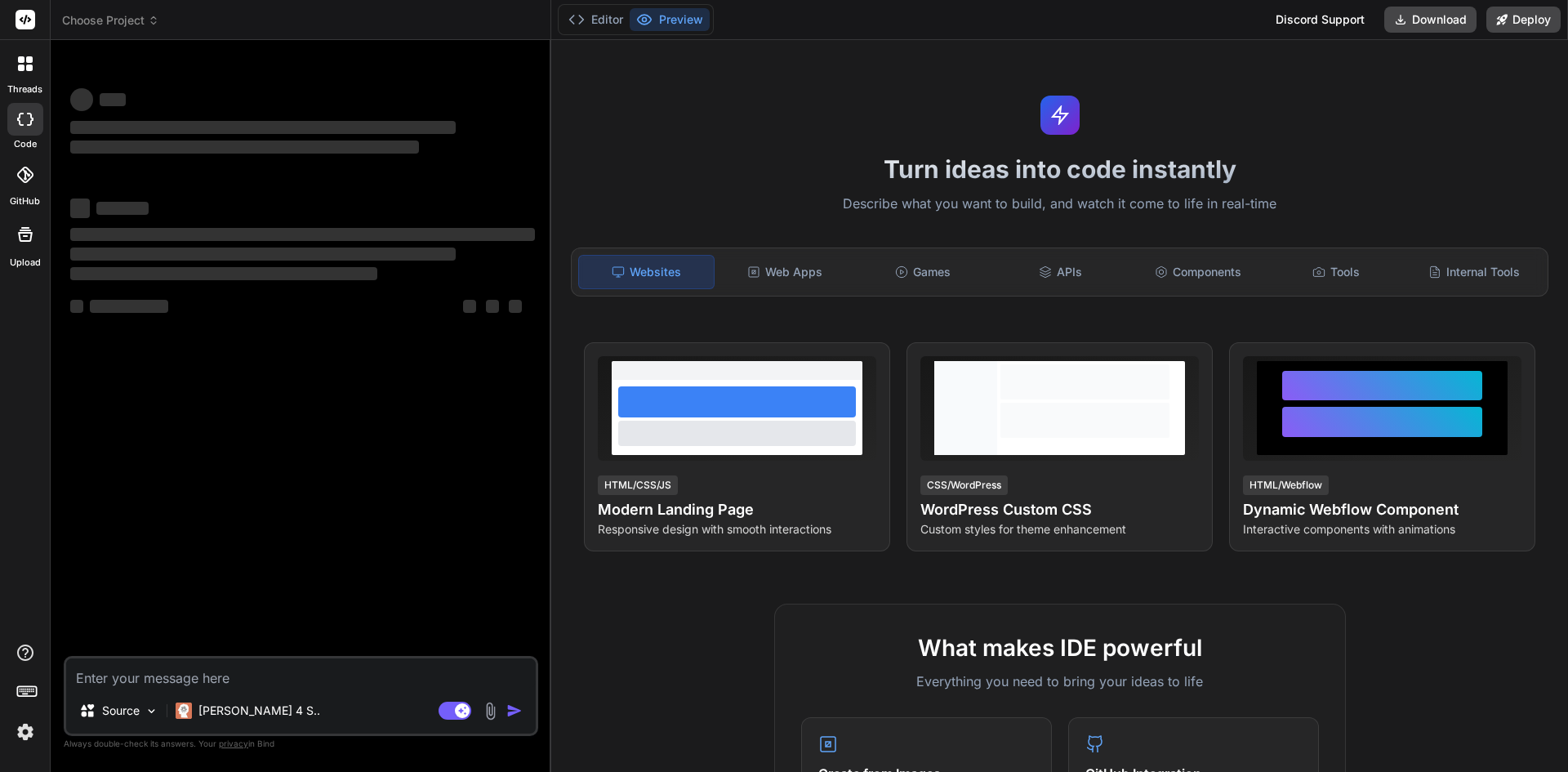
click at [129, 24] on span "Choose Project" at bounding box center [111, 20] width 98 height 16
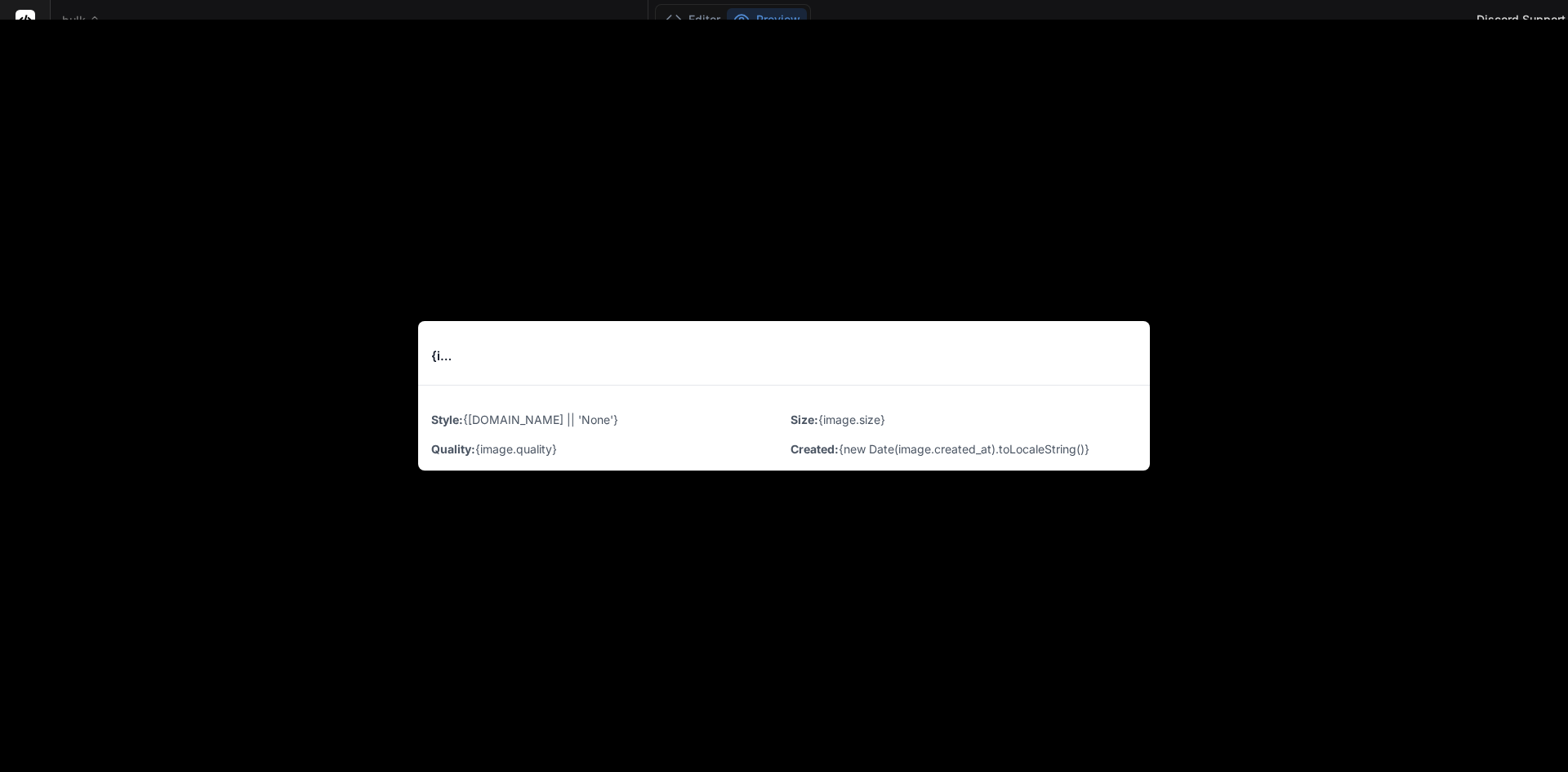
scroll to position [1455, 0]
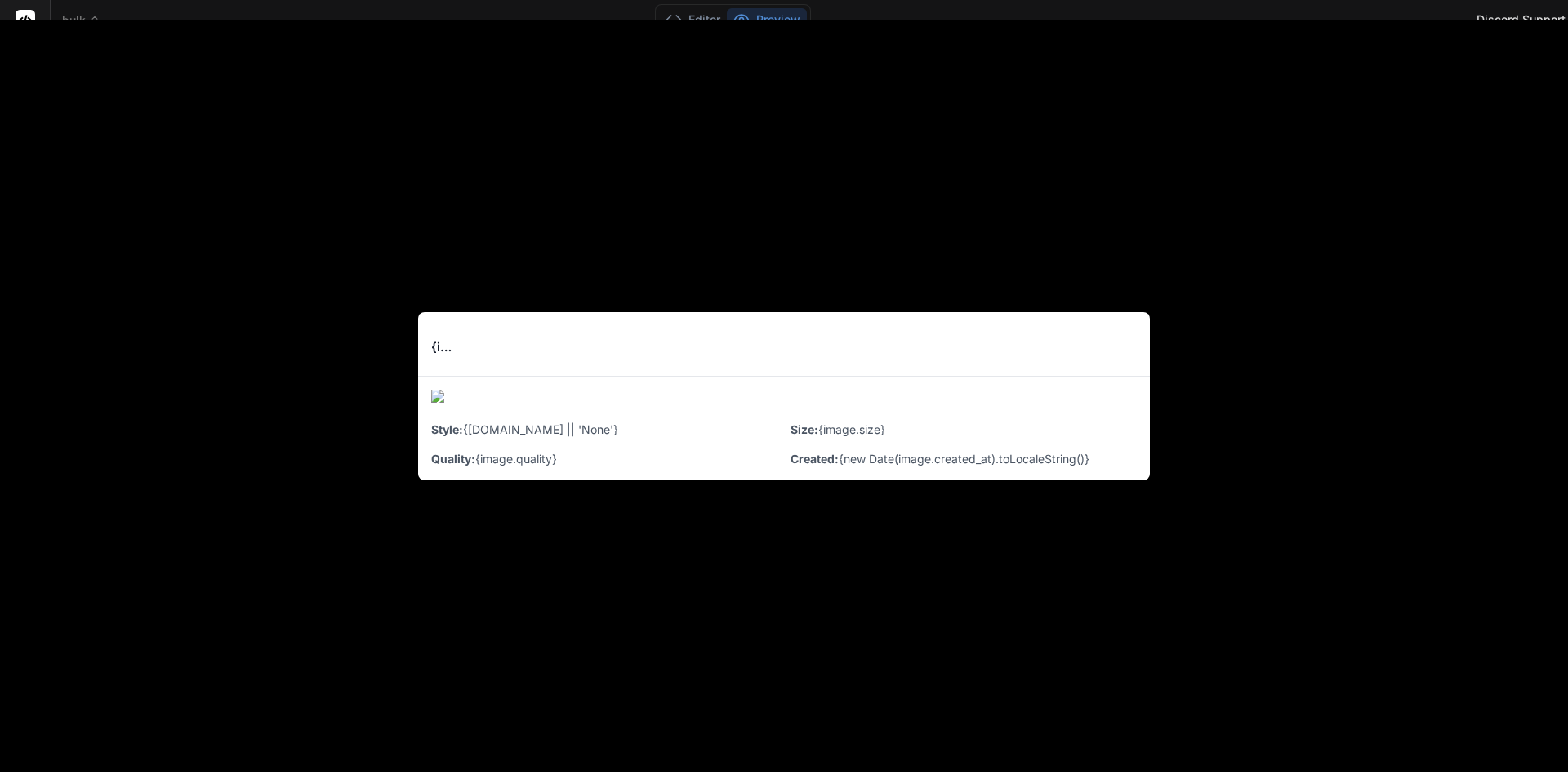
type textarea "x"
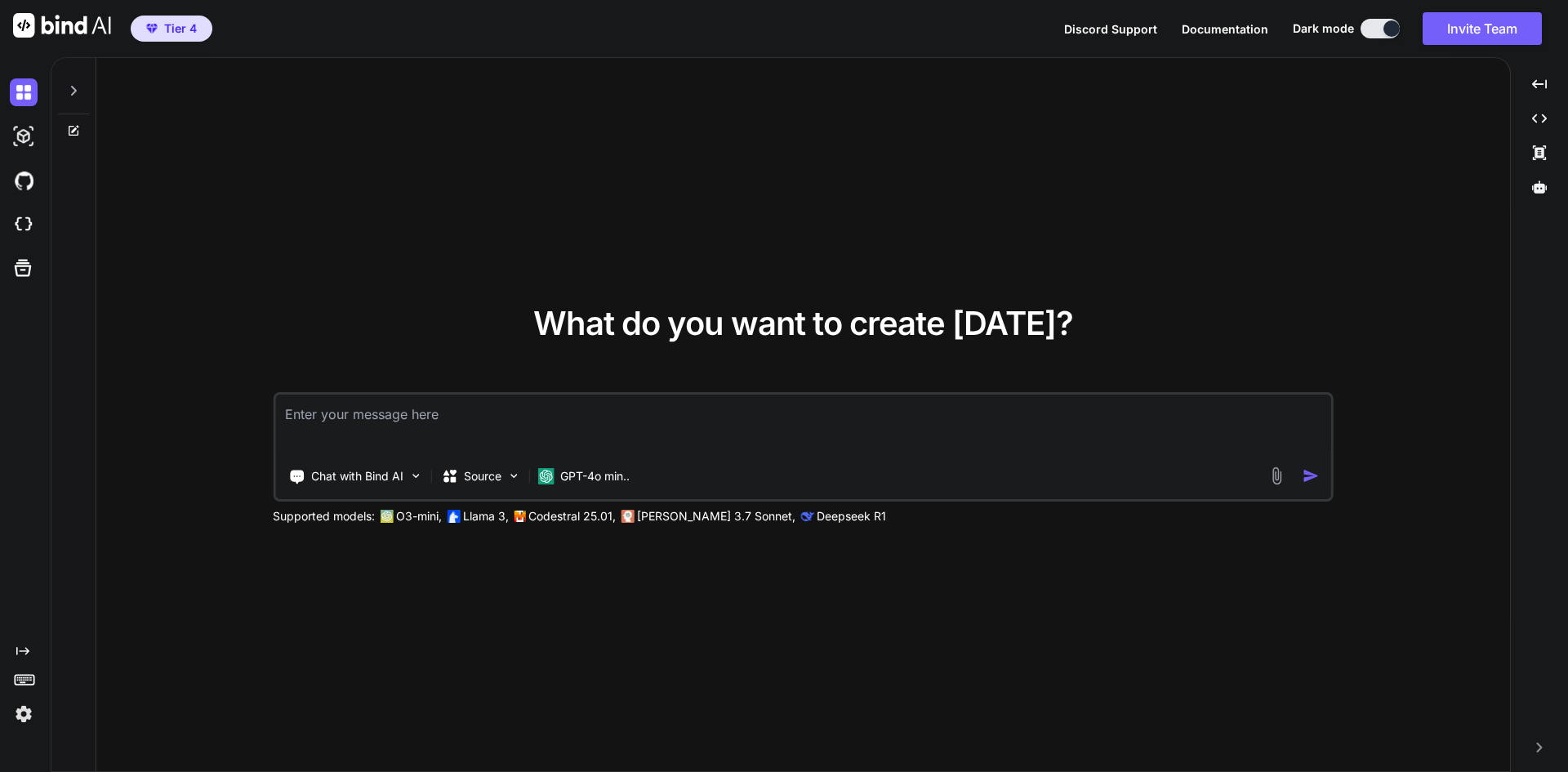
click at [83, 98] on div at bounding box center [73, 86] width 31 height 56
type textarea "x"
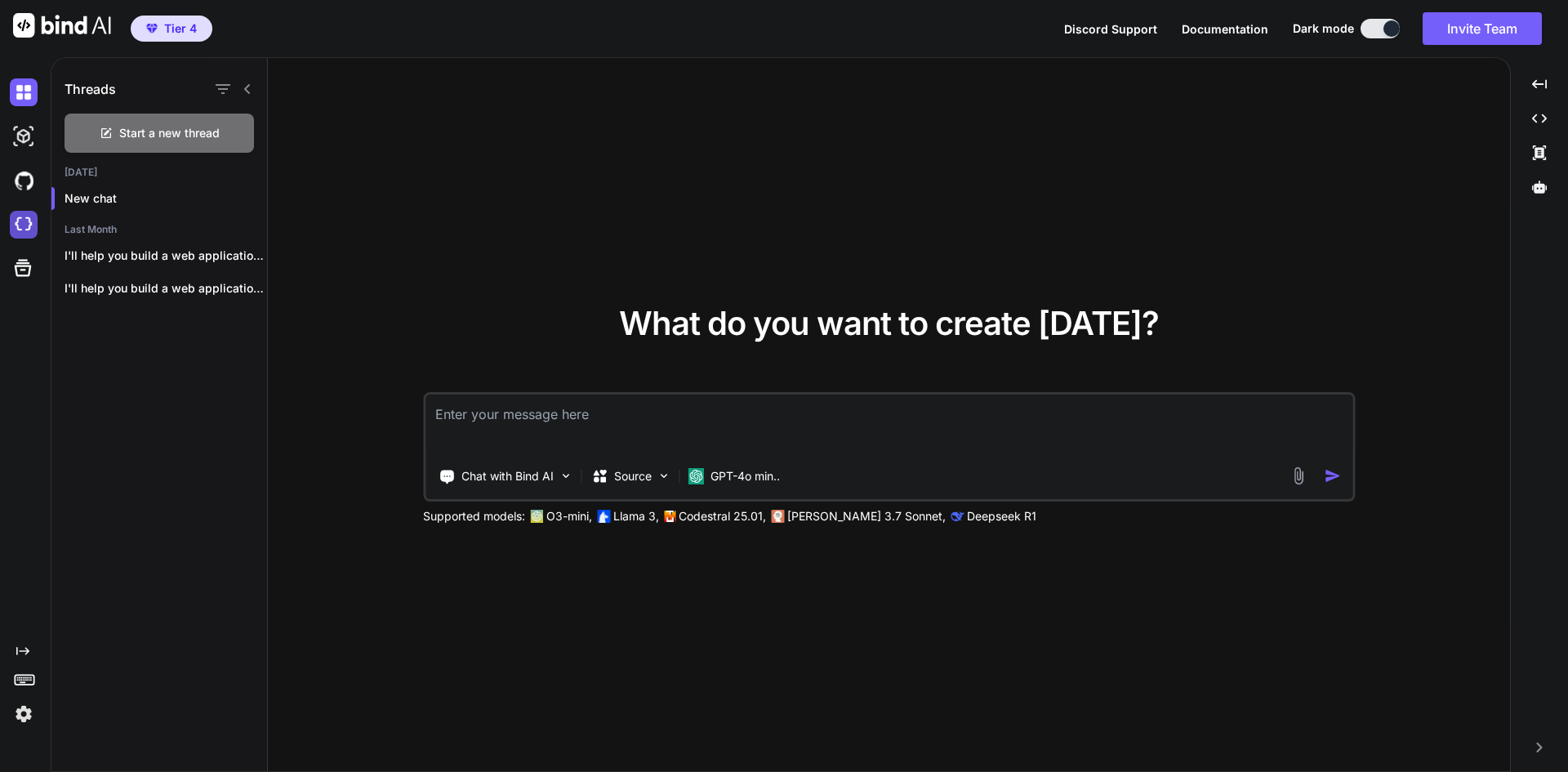
click at [28, 227] on img at bounding box center [23, 225] width 28 height 28
click at [31, 100] on img at bounding box center [23, 93] width 28 height 28
click at [184, 32] on span "Tier 4" at bounding box center [180, 28] width 33 height 16
click at [230, 84] on icon "button" at bounding box center [223, 89] width 15 height 9
click at [230, 135] on input "Saved Threads" at bounding box center [232, 130] width 15 height 15
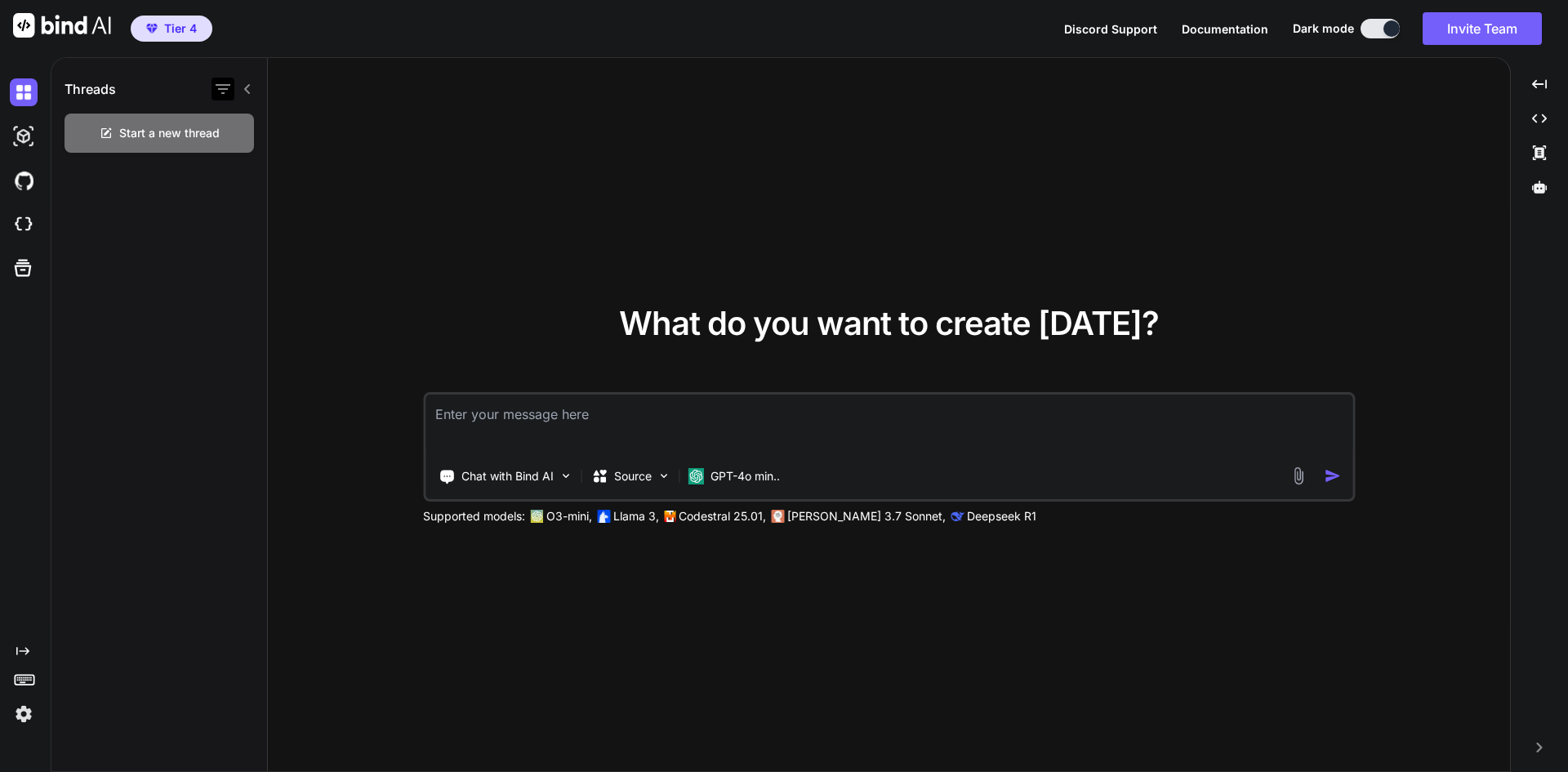
click at [220, 82] on icon "button" at bounding box center [222, 88] width 20 height 20
click at [233, 174] on input "All Threads" at bounding box center [232, 169] width 15 height 15
click at [111, 203] on p "New chat" at bounding box center [166, 198] width 203 height 16
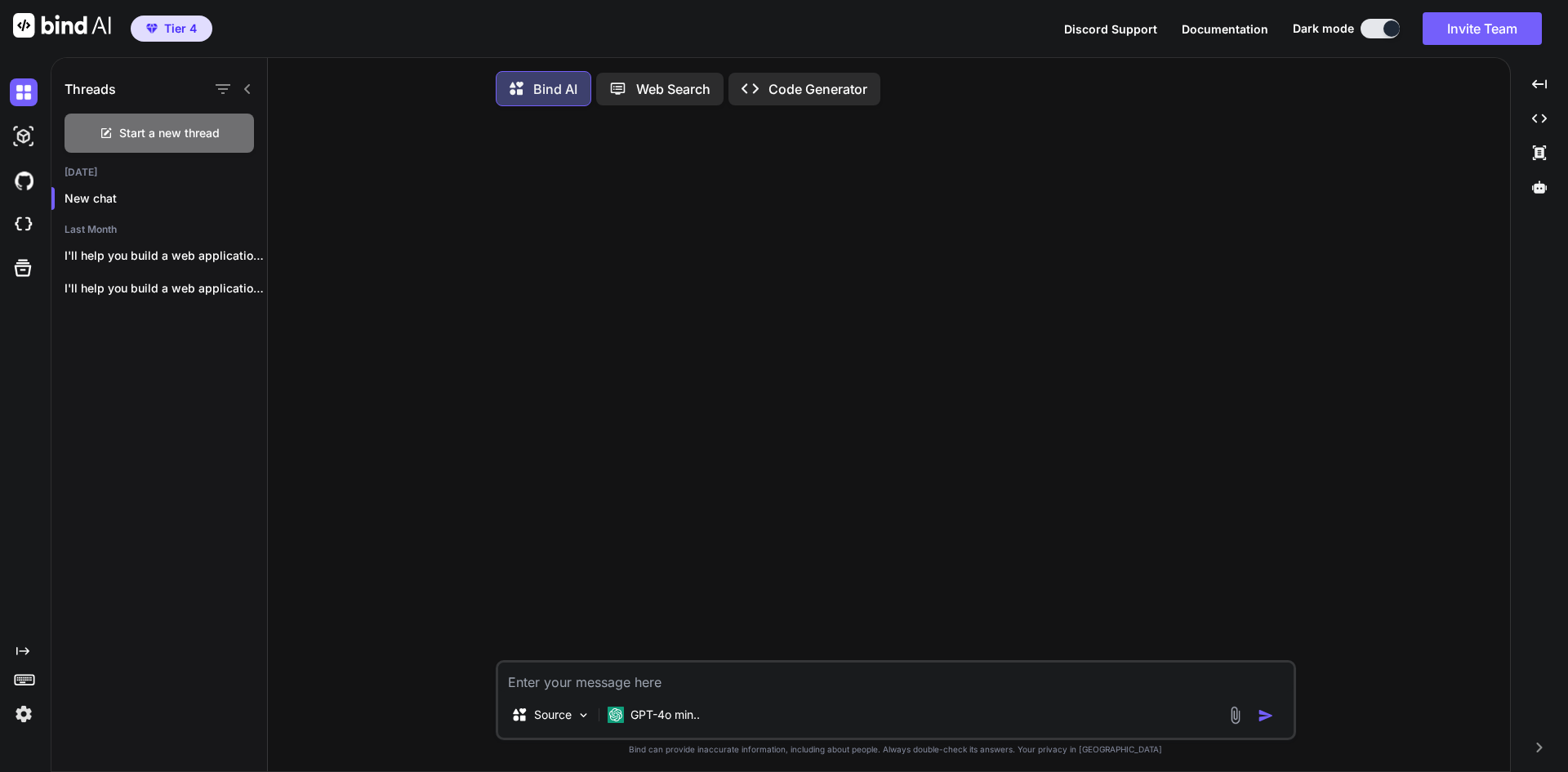
click at [651, 100] on div "Web Search" at bounding box center [661, 88] width 128 height 33
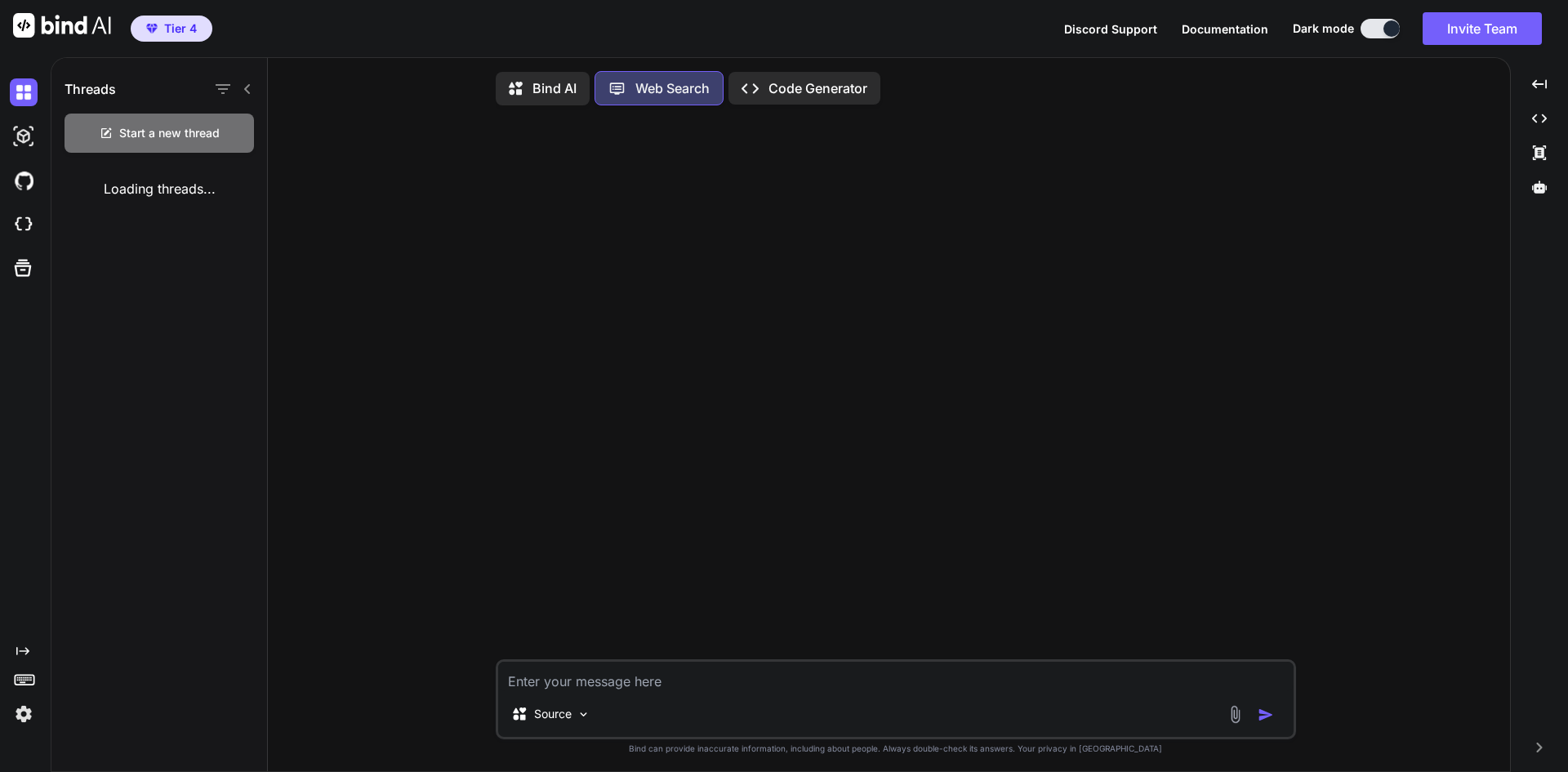
scroll to position [8, 0]
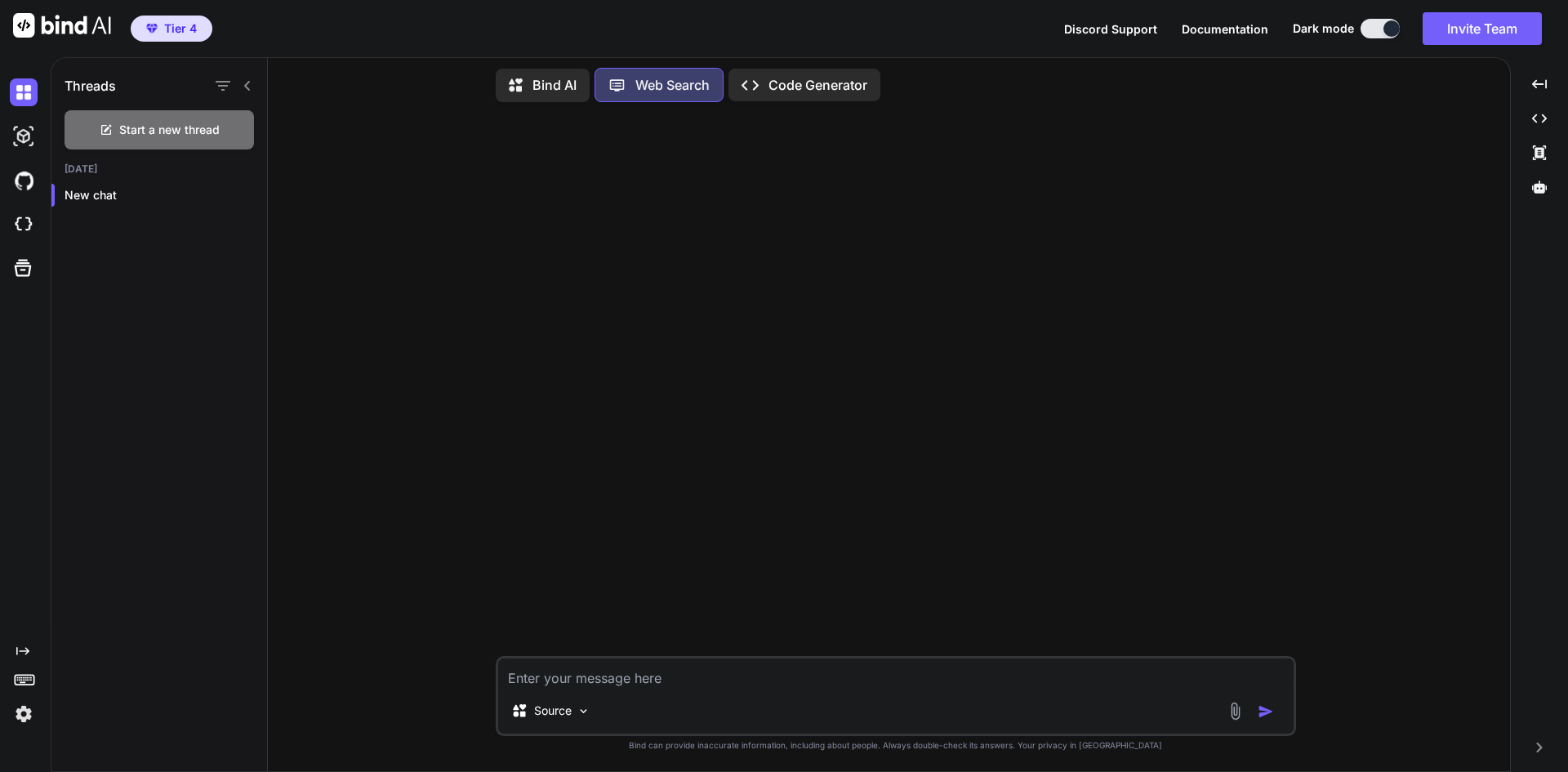
click at [821, 79] on p "Code Generator" at bounding box center [817, 84] width 99 height 20
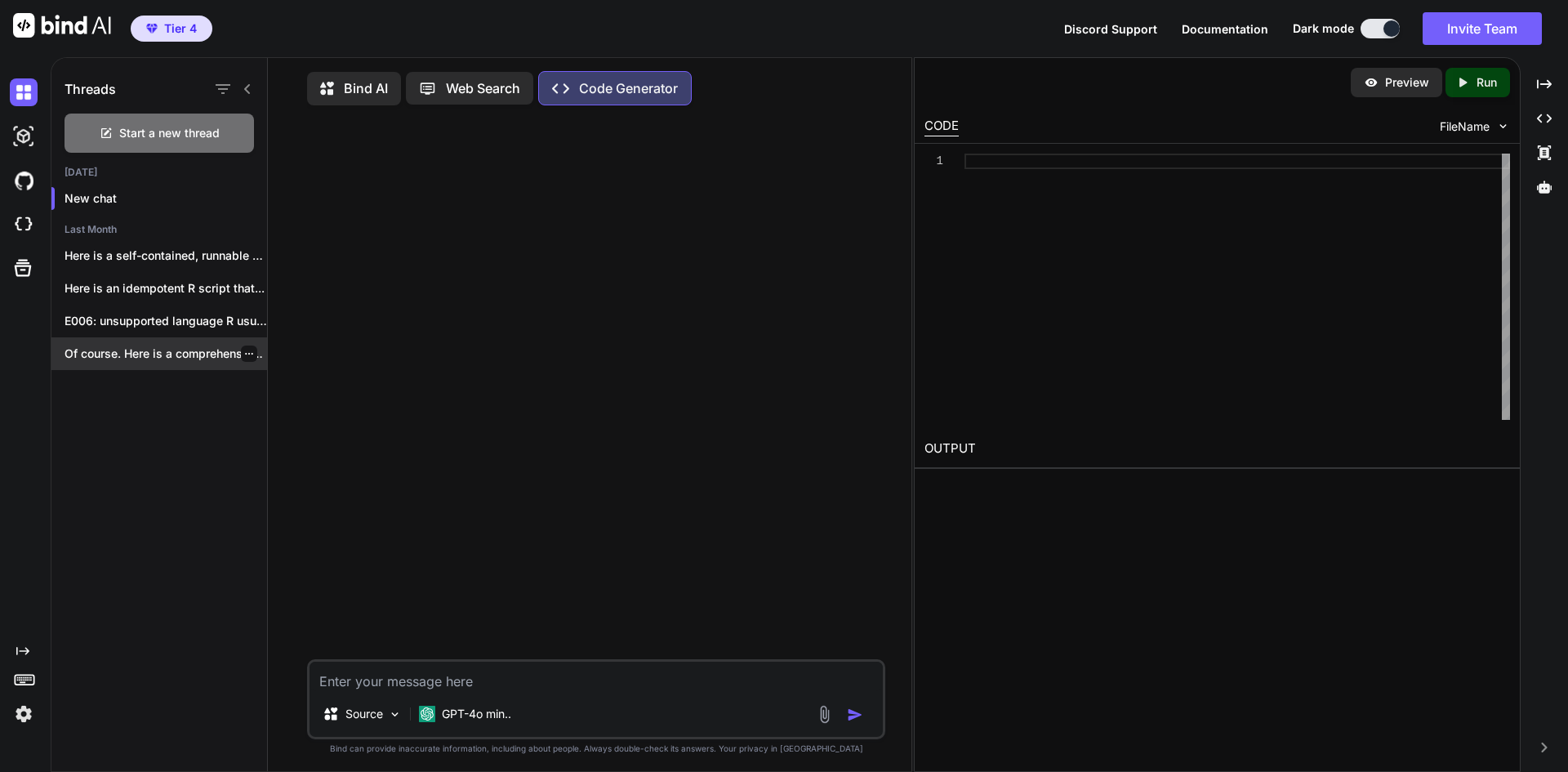
click at [160, 358] on p "Of course. Here is a comprehensive guide..." at bounding box center [166, 353] width 203 height 16
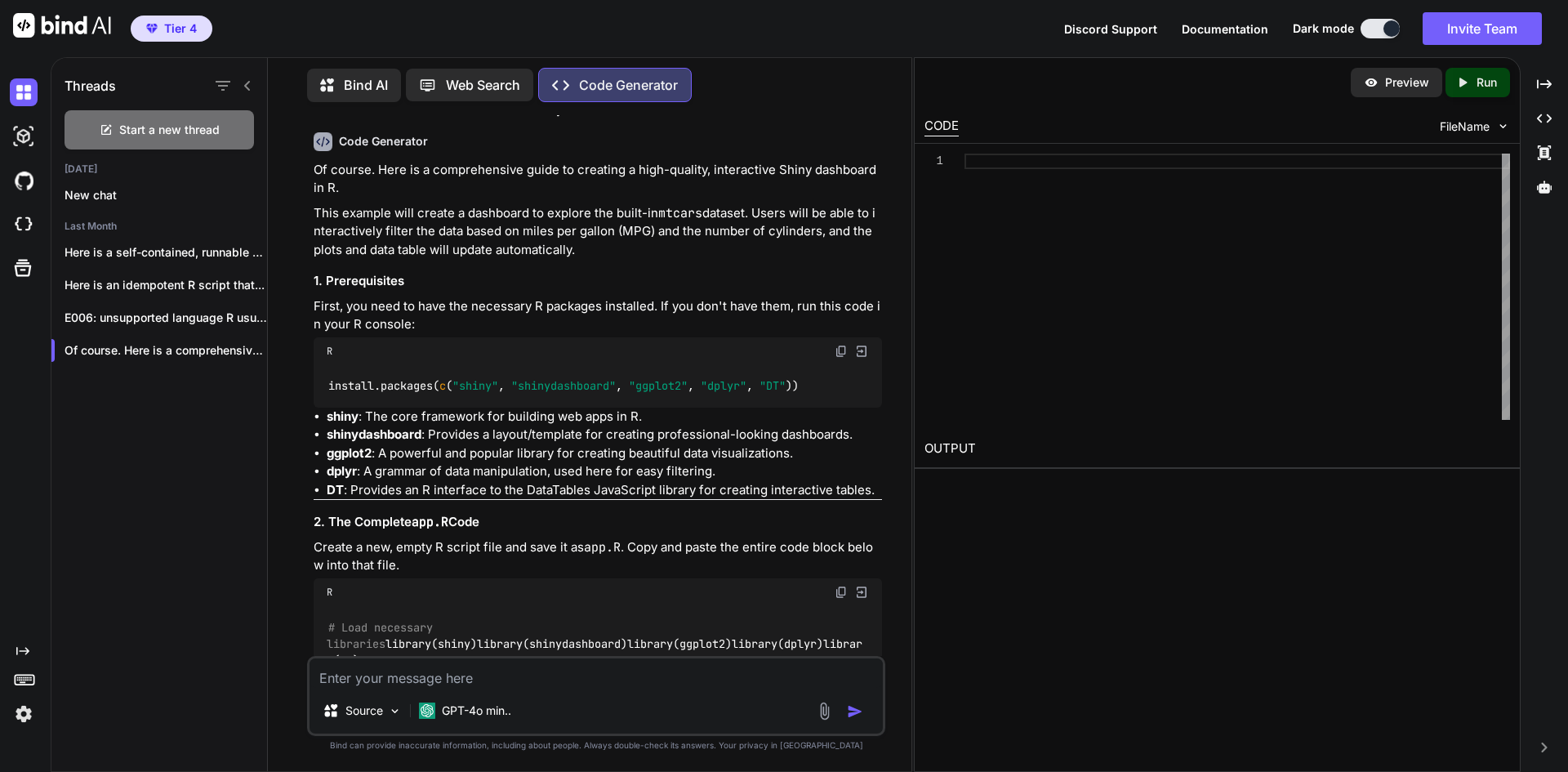
scroll to position [82, 0]
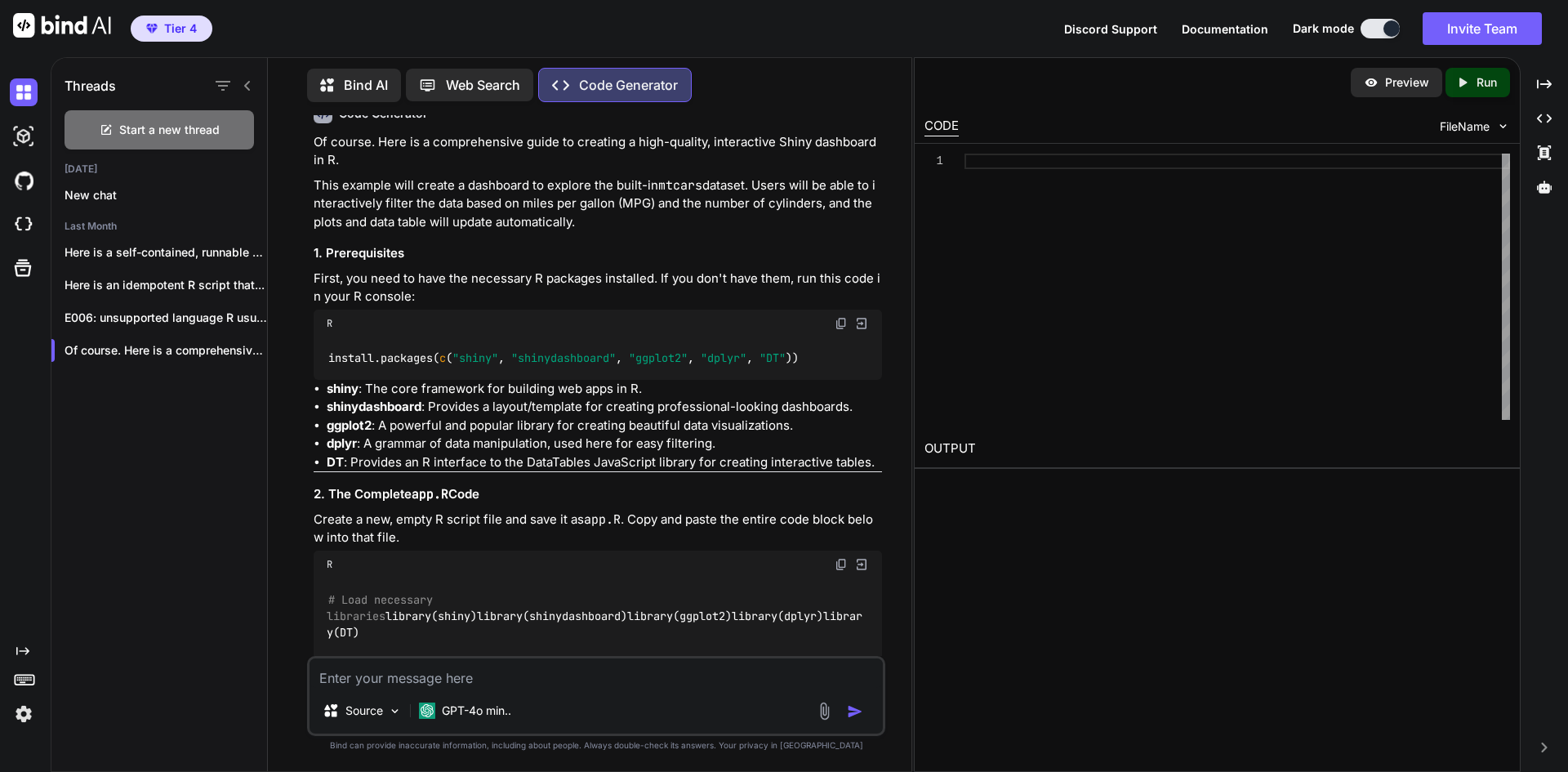
click at [861, 322] on img at bounding box center [862, 324] width 15 height 15
click at [1499, 85] on div "Created with Pixso. Run" at bounding box center [1478, 82] width 65 height 29
click at [21, 274] on icon at bounding box center [23, 267] width 23 height 23
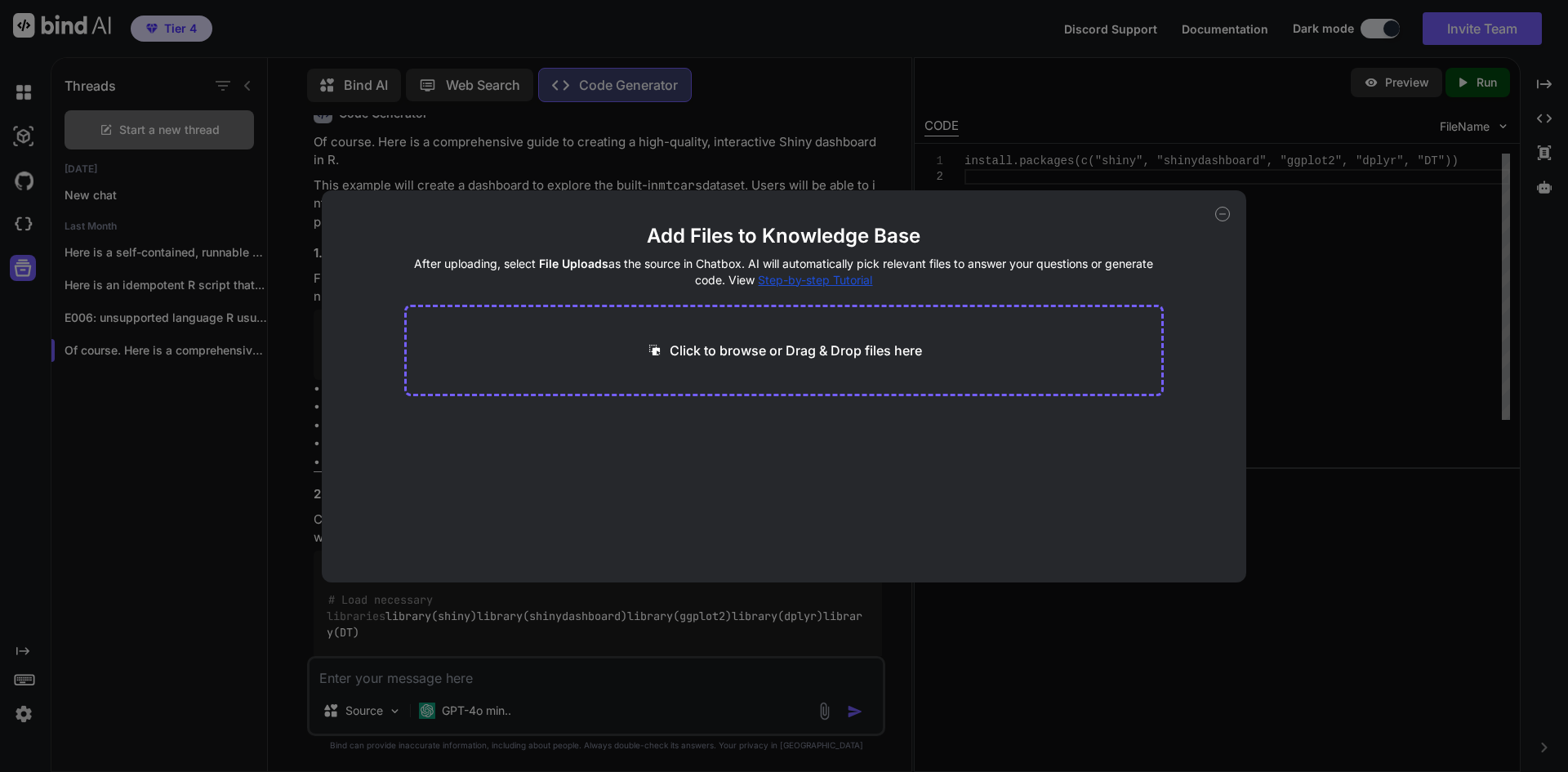
click at [1221, 211] on icon at bounding box center [1223, 214] width 15 height 15
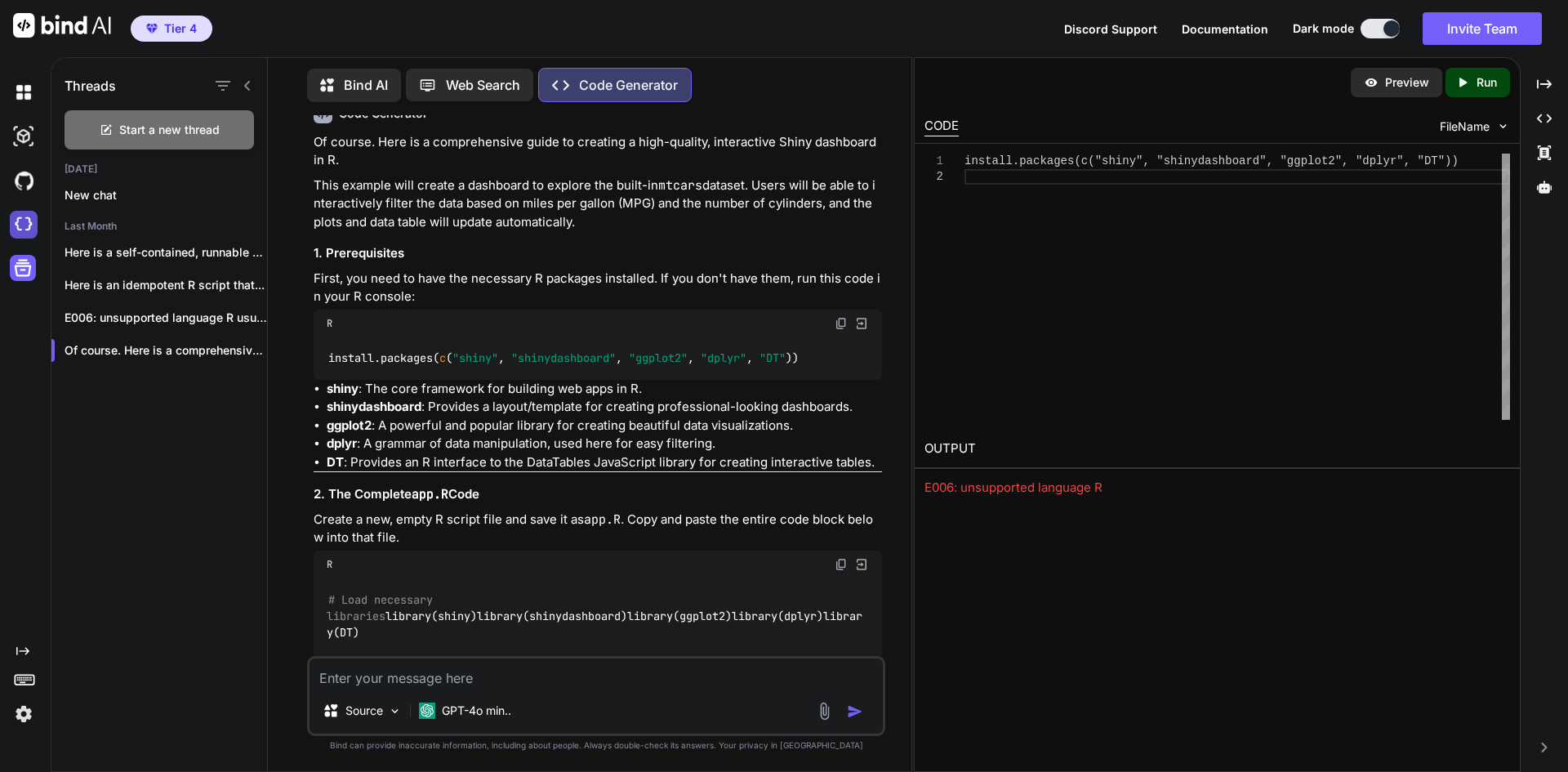
click at [19, 230] on img at bounding box center [23, 225] width 28 height 28
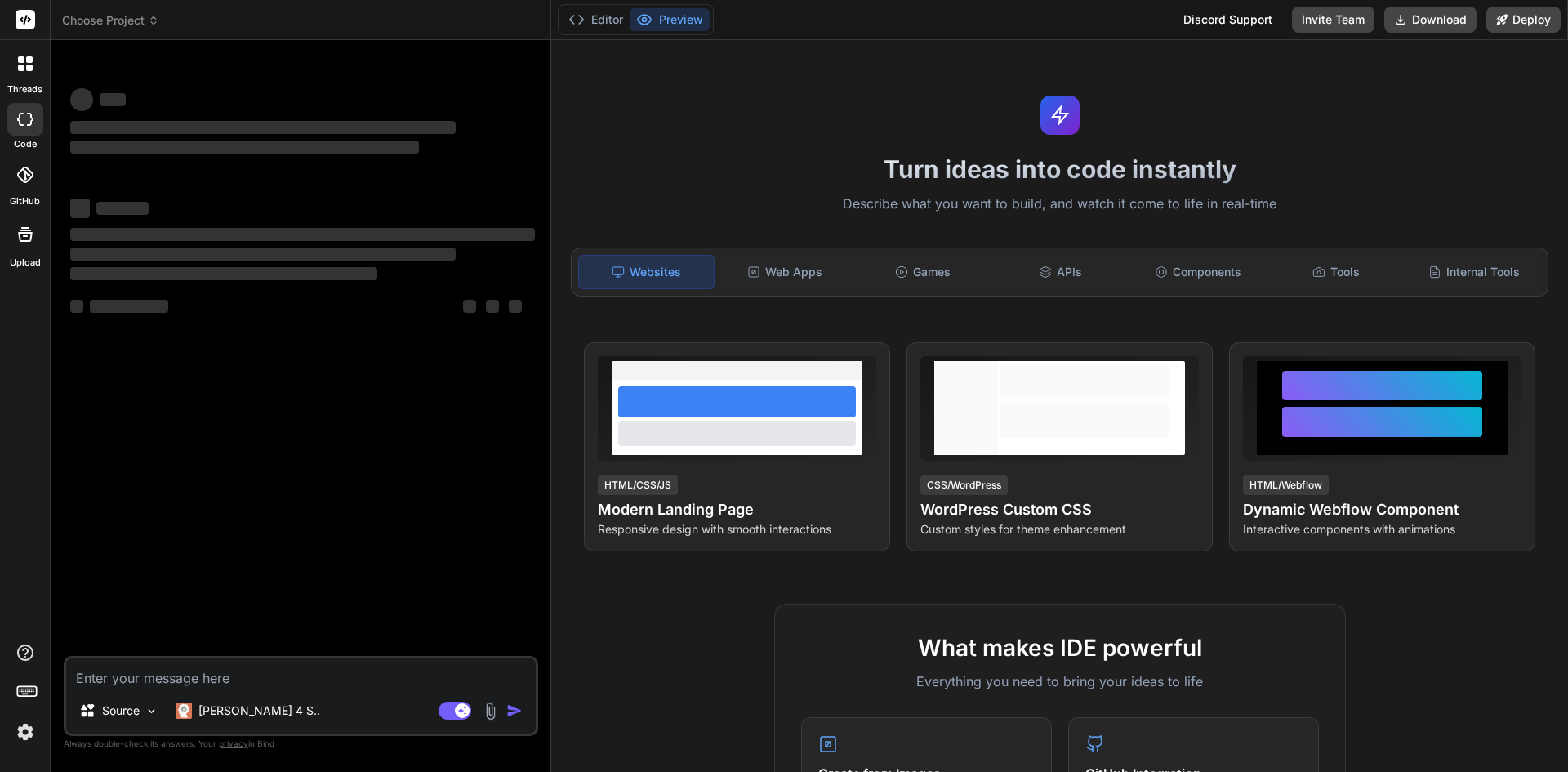
click at [123, 14] on span "Choose Project" at bounding box center [111, 20] width 98 height 16
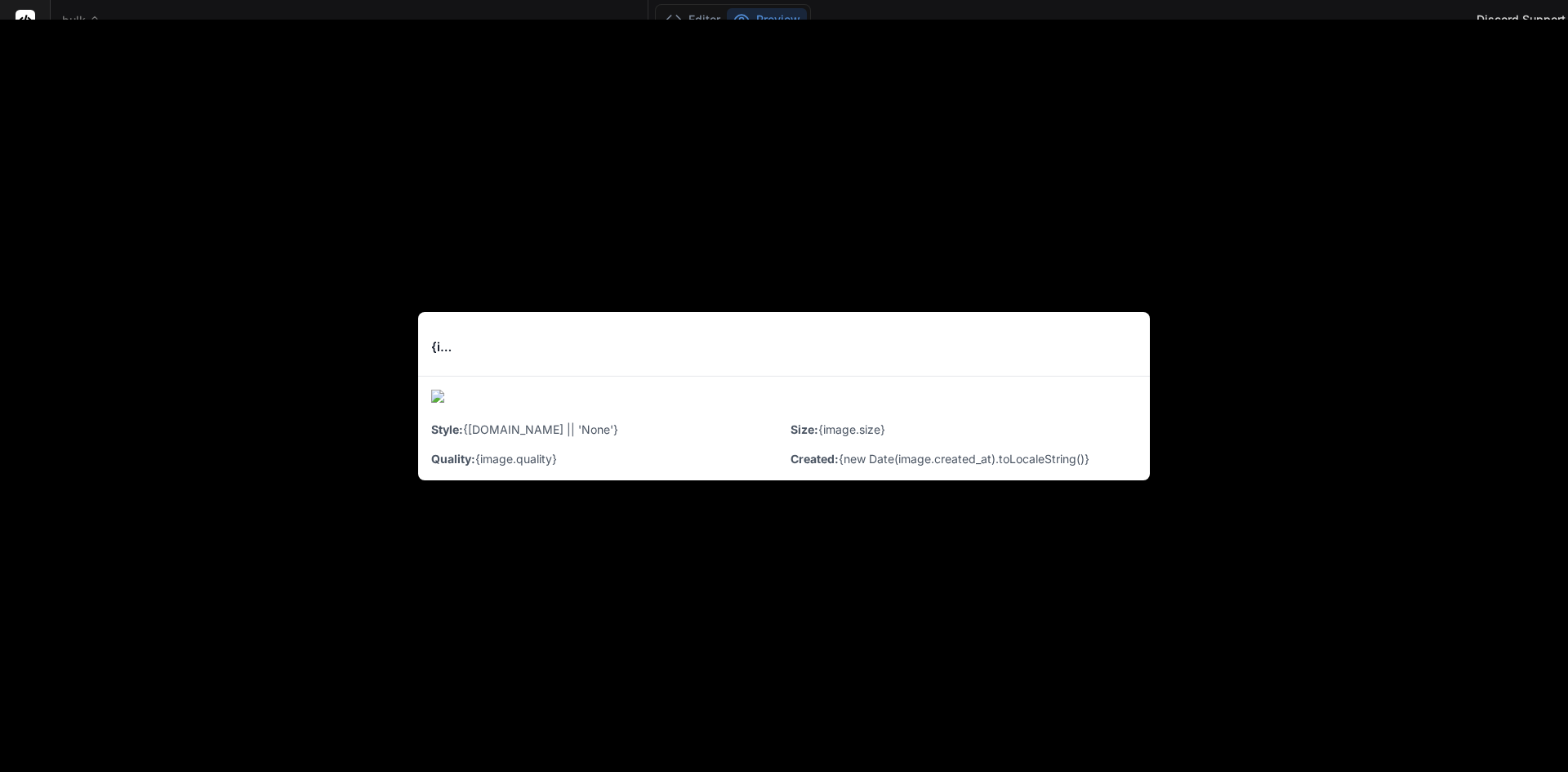
scroll to position [78, 0]
click at [1548, 51] on div "{image.prompt} <button onClick={() => downloadImage(image.image_url, image.prom…" at bounding box center [784, 396] width 1568 height 752
type textarea "x"
click at [96, 9] on div at bounding box center [784, 386] width 1568 height 772
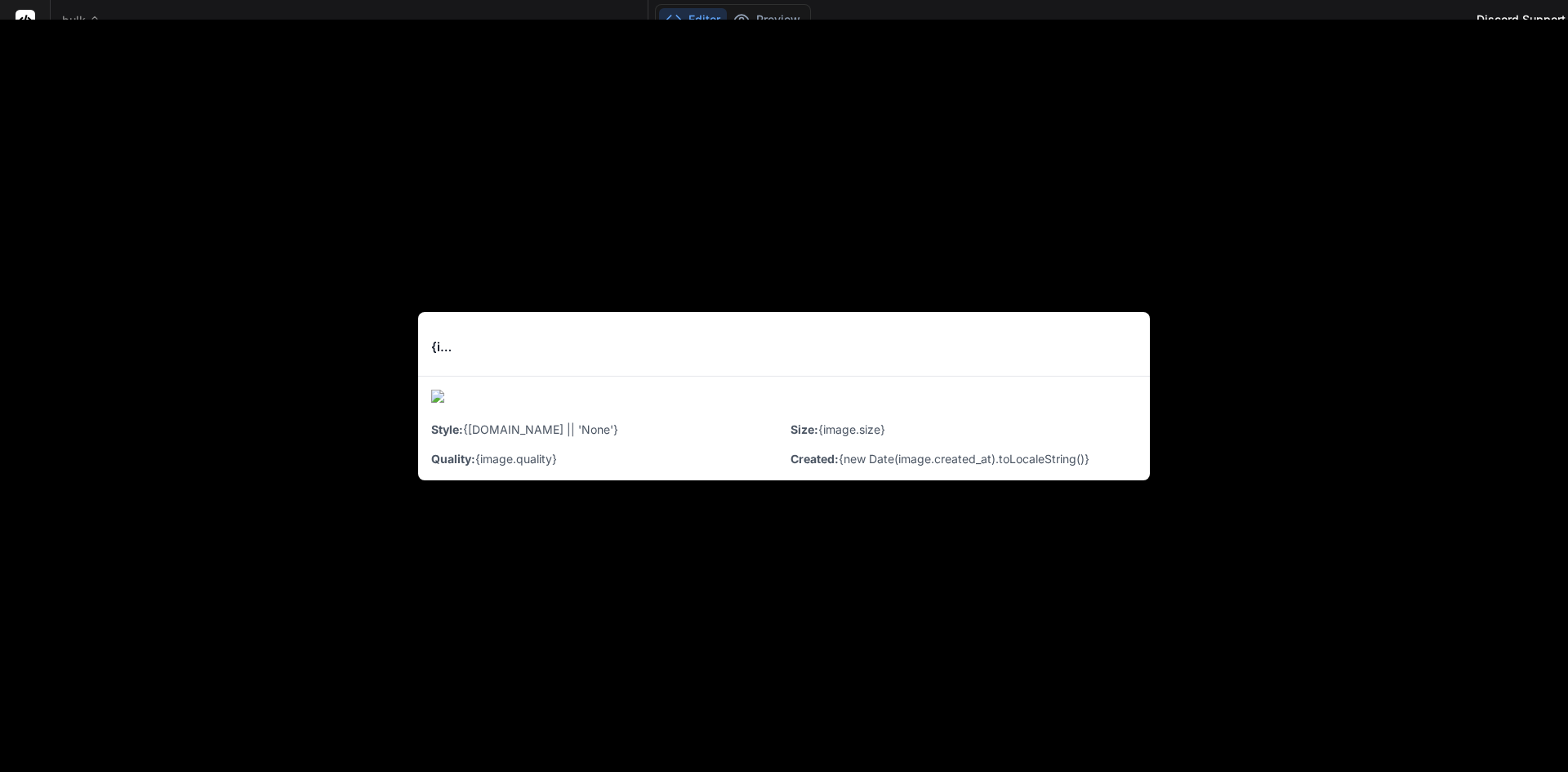
scroll to position [372, 0]
type textarea "x"
click at [671, 4] on div "Editor Preview Disabled until preview for your project is generated" at bounding box center [733, 19] width 156 height 31
click at [662, 4] on div "Editor Preview Disabled until preview for your project is generated" at bounding box center [733, 19] width 156 height 31
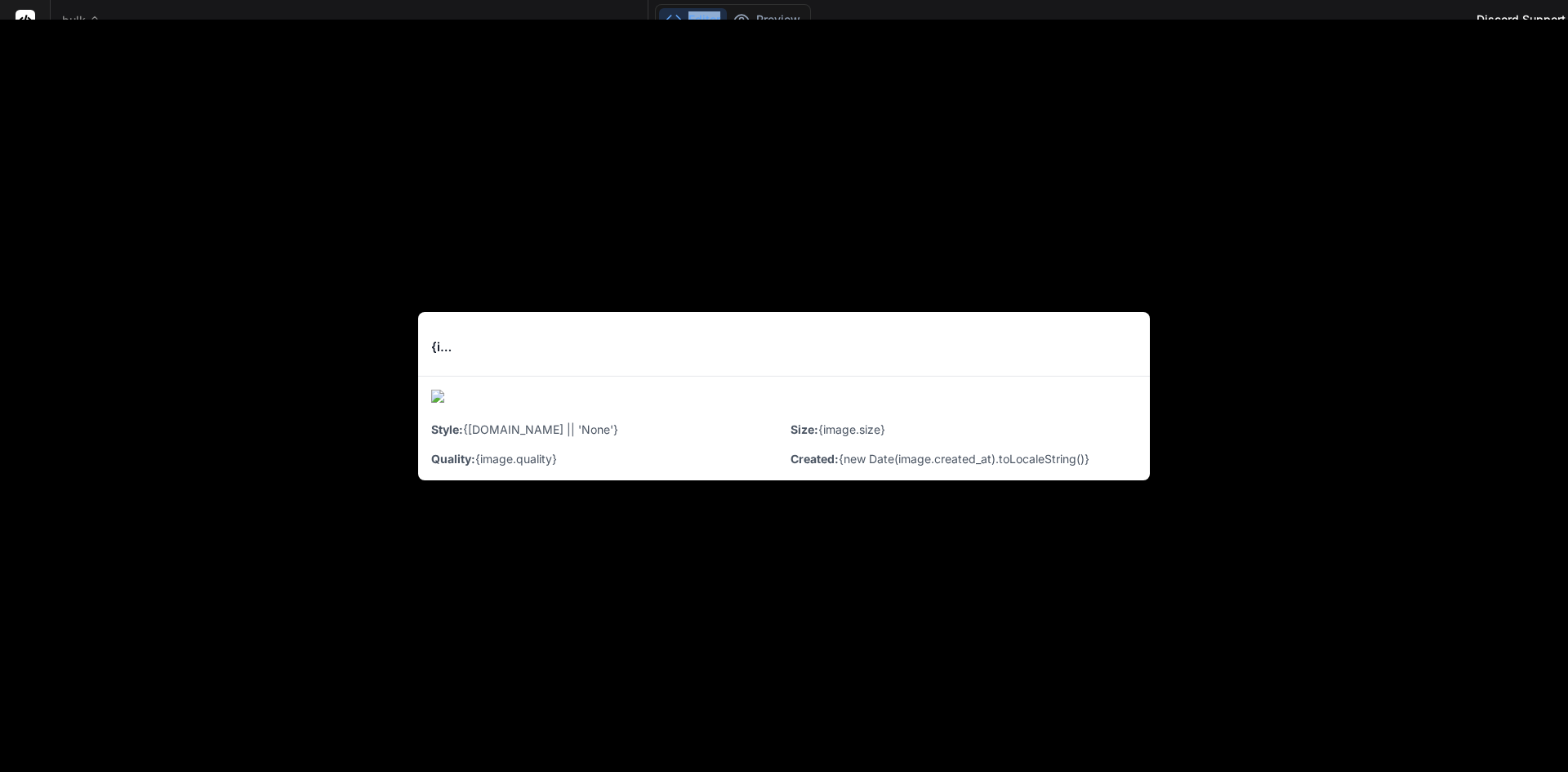
drag, startPoint x: 662, startPoint y: 4, endPoint x: 725, endPoint y: 23, distance: 65.8
click at [672, 8] on div "Editor Preview Disabled until preview for your project is generated" at bounding box center [733, 19] width 156 height 31
drag, startPoint x: 842, startPoint y: 455, endPoint x: 841, endPoint y: 444, distance: 11.0
click at [842, 453] on div "Created: {new Date(image.created_at).toLocaleString()}" at bounding box center [964, 459] width 346 height 16
click at [821, 400] on img at bounding box center [784, 399] width 706 height 19
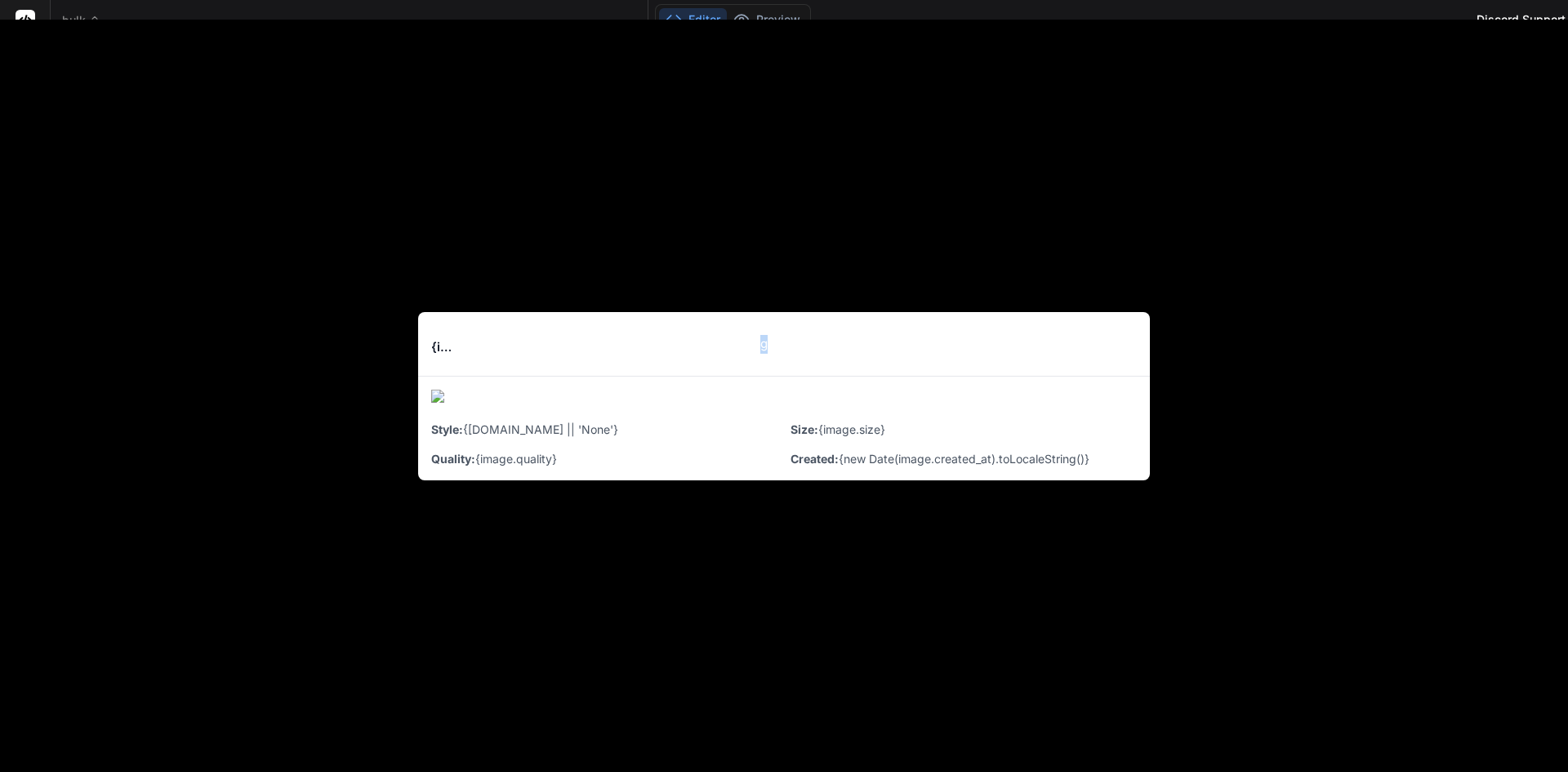
drag, startPoint x: 739, startPoint y: 339, endPoint x: 670, endPoint y: 335, distance: 69.1
click at [707, 337] on div "<button onClick={() => downloadImage(image.image_url, image.prompt)} className=…" at bounding box center [805, 344] width 663 height 19
click at [508, 337] on div "{image.prompt} <button onClick={() => downloadImage(image.image_url, image.prom…" at bounding box center [784, 345] width 732 height 66
drag, startPoint x: 434, startPoint y: 336, endPoint x: 426, endPoint y: 336, distance: 8.0
click at [428, 336] on div "{image.prompt} <button onClick={() => downloadImage(image.image_url, image.prom…" at bounding box center [784, 345] width 732 height 66
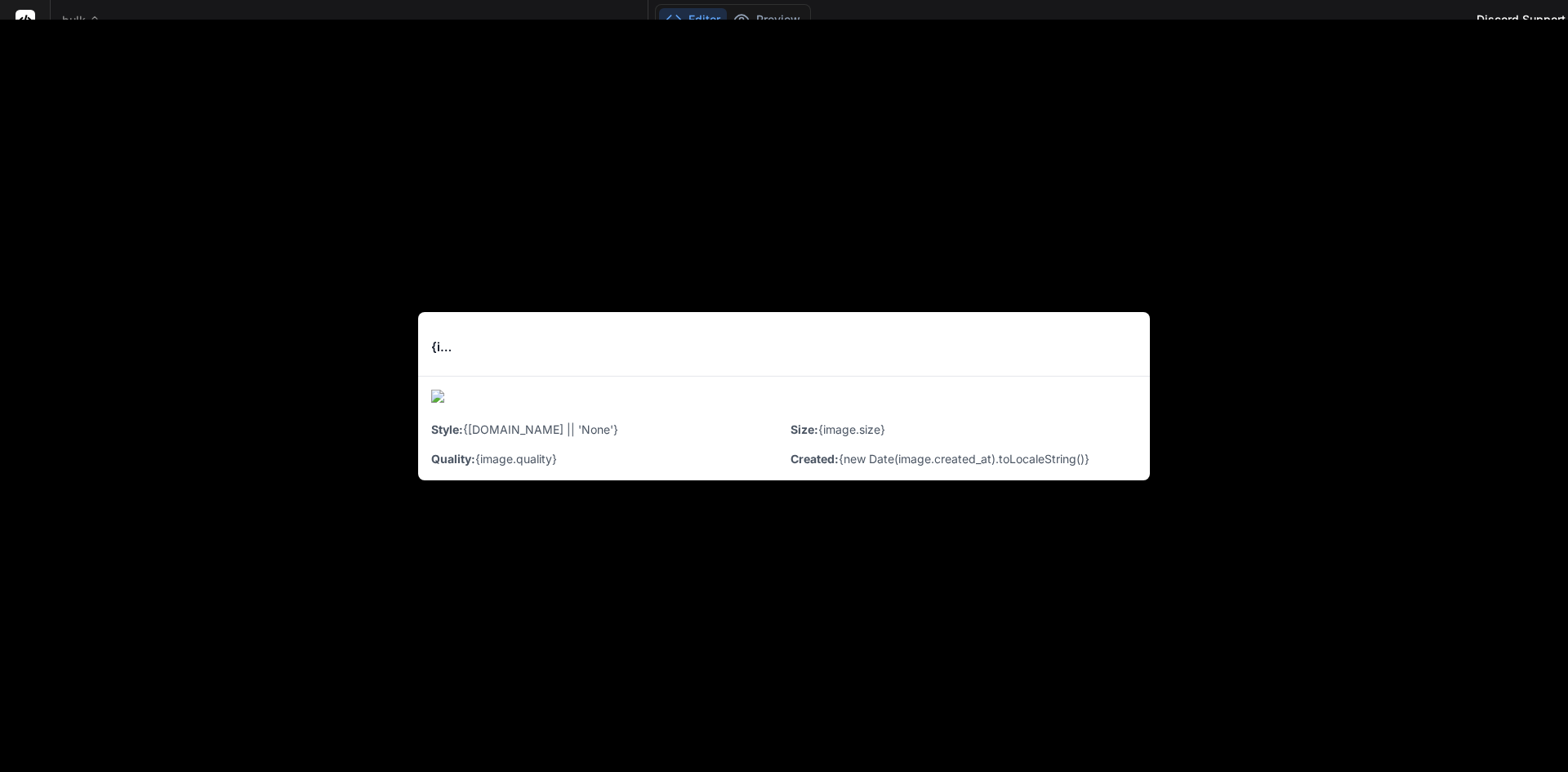
drag, startPoint x: 788, startPoint y: 355, endPoint x: 1344, endPoint y: 258, distance: 564.4
type textarea "x"
